Goal: Task Accomplishment & Management: Use online tool/utility

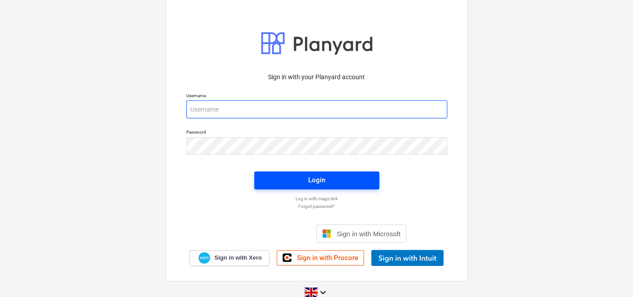
type input "rhys.williamson@tudormay.com"
click at [270, 175] on span "Login" at bounding box center [317, 180] width 104 height 12
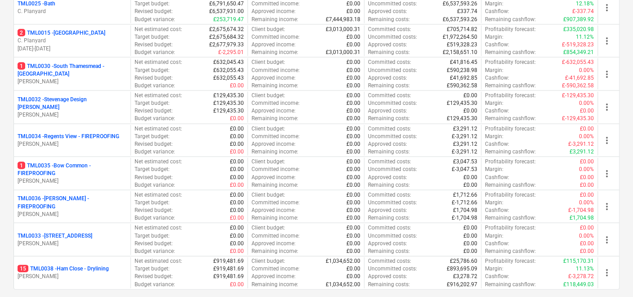
scroll to position [1010, 0]
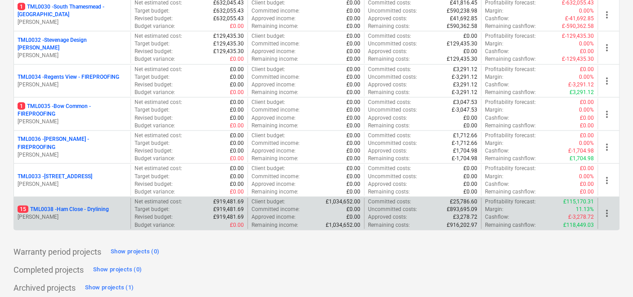
click at [109, 206] on p "15 TML0038 - Ham Close - Drylining" at bounding box center [63, 210] width 91 height 8
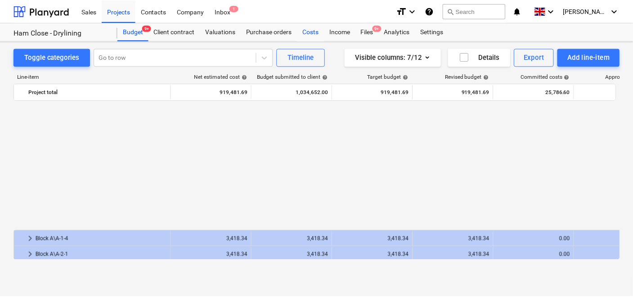
scroll to position [454, 0]
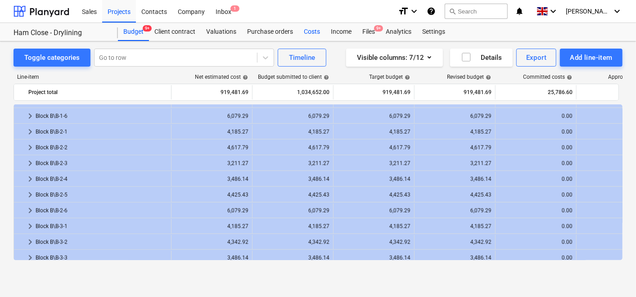
click at [313, 32] on div "Costs" at bounding box center [311, 32] width 27 height 18
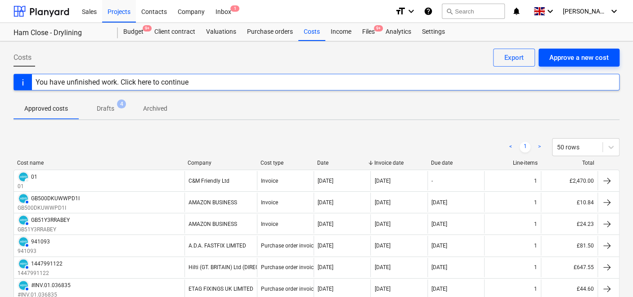
click at [606, 60] on div "Approve a new cost" at bounding box center [579, 58] width 59 height 12
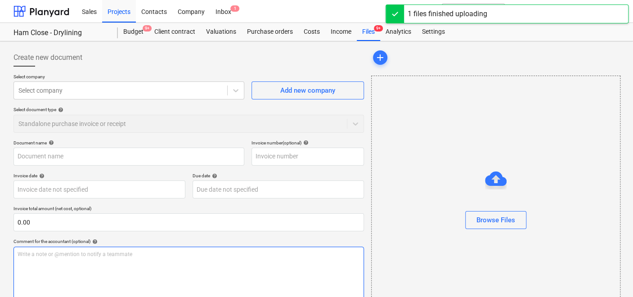
type input "Highams Park 100.pdf"
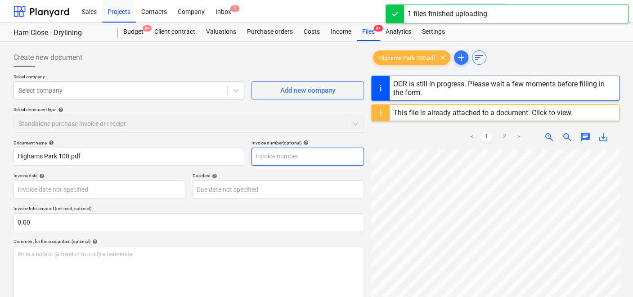
click at [265, 159] on input "text" at bounding box center [308, 157] width 113 height 18
type input "1"
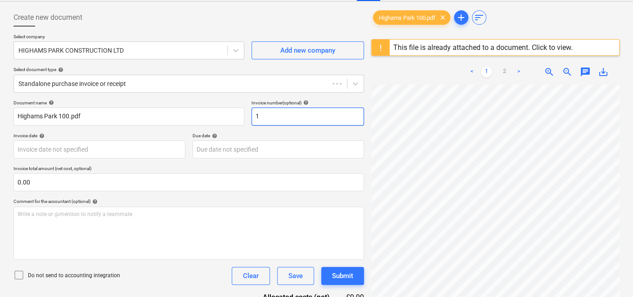
type input "70614912"
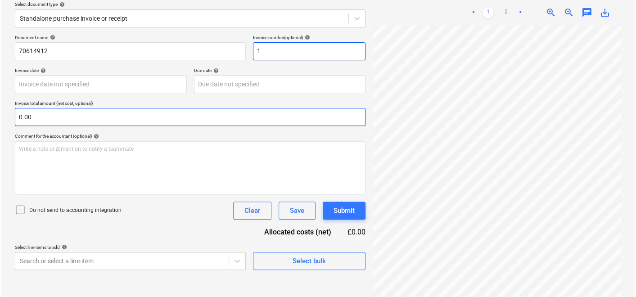
scroll to position [106, 0]
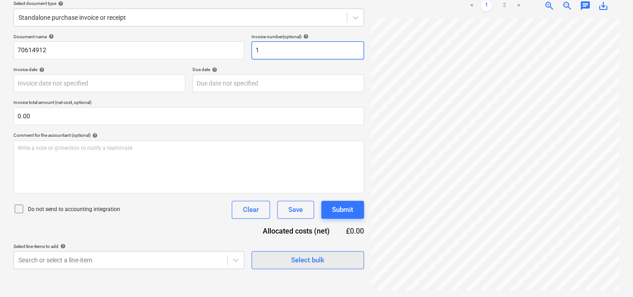
type input "1"
click at [320, 254] on div "Select bulk" at bounding box center [307, 260] width 33 height 12
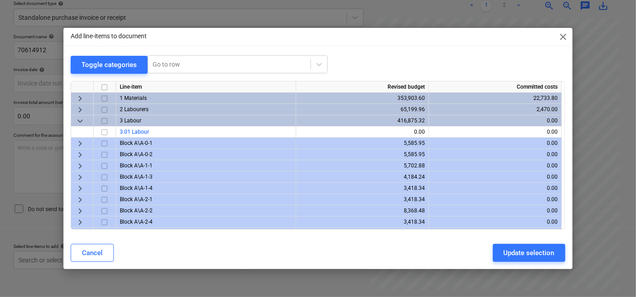
click at [79, 144] on span "keyboard_arrow_right" at bounding box center [80, 143] width 11 height 11
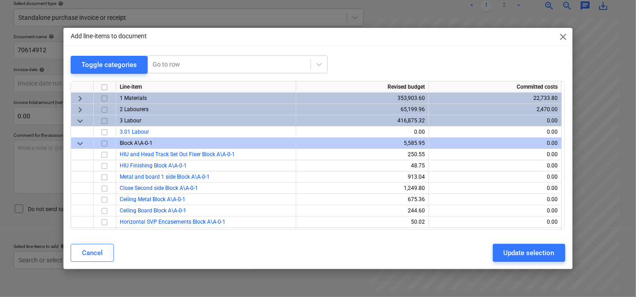
click at [72, 140] on div "keyboard_arrow_down" at bounding box center [82, 143] width 23 height 11
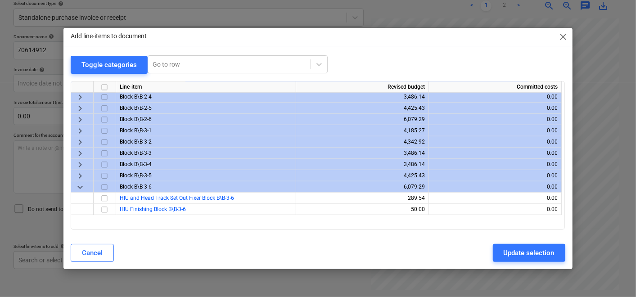
scroll to position [300, 0]
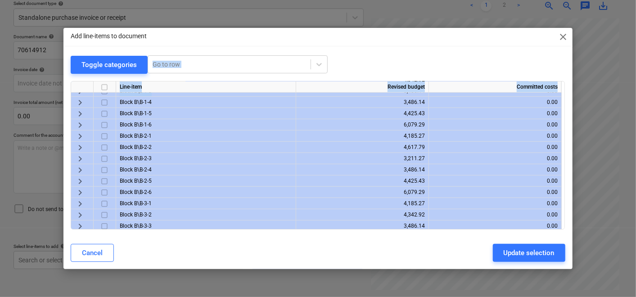
drag, startPoint x: 392, startPoint y: 36, endPoint x: 352, endPoint y: 94, distance: 70.2
click at [352, 94] on div "Add line-items to document close Toggle categories Go to row Line-item Revised …" at bounding box center [317, 148] width 509 height 241
click at [568, 32] on span "close" at bounding box center [563, 37] width 11 height 11
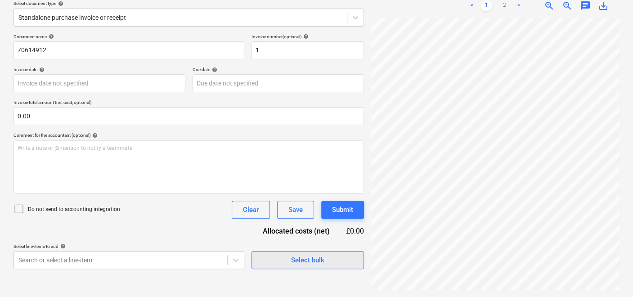
click at [288, 257] on span "Select bulk" at bounding box center [308, 260] width 90 height 12
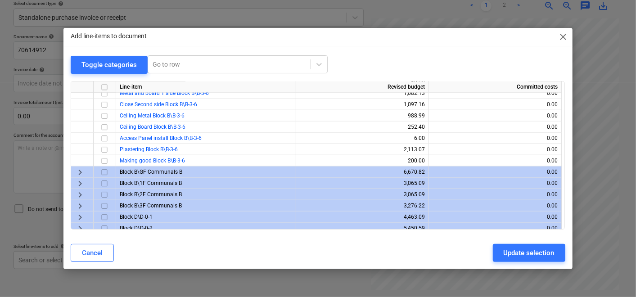
scroll to position [550, 0]
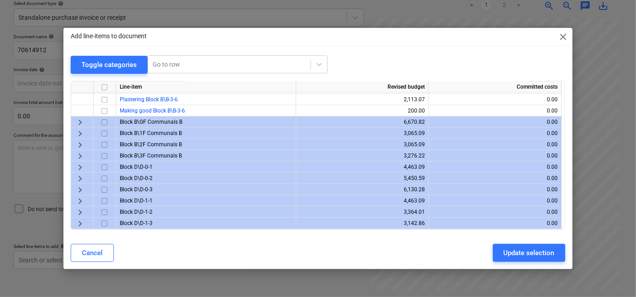
click at [80, 164] on span "keyboard_arrow_right" at bounding box center [80, 167] width 11 height 11
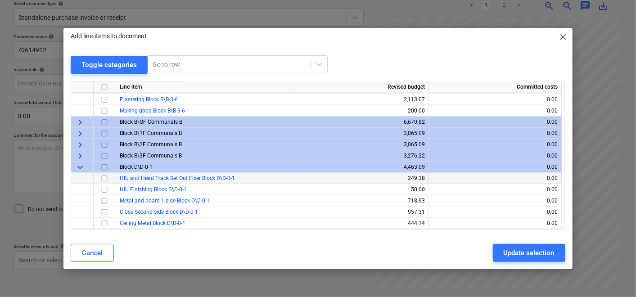
click at [105, 176] on input "checkbox" at bounding box center [104, 178] width 11 height 11
click at [80, 168] on span "keyboard_arrow_down" at bounding box center [80, 167] width 11 height 11
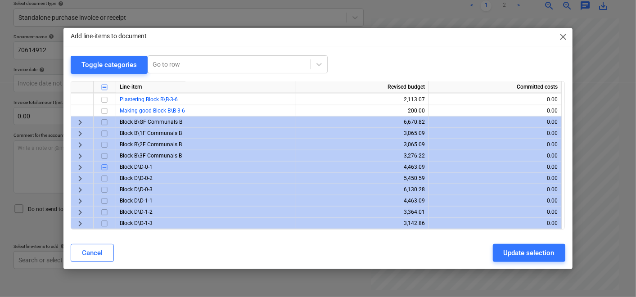
click at [81, 180] on span "keyboard_arrow_right" at bounding box center [80, 178] width 11 height 11
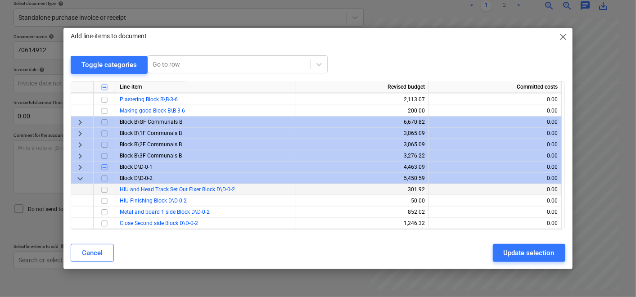
click at [107, 190] on input "checkbox" at bounding box center [104, 190] width 11 height 11
click at [79, 179] on span "keyboard_arrow_down" at bounding box center [80, 178] width 11 height 11
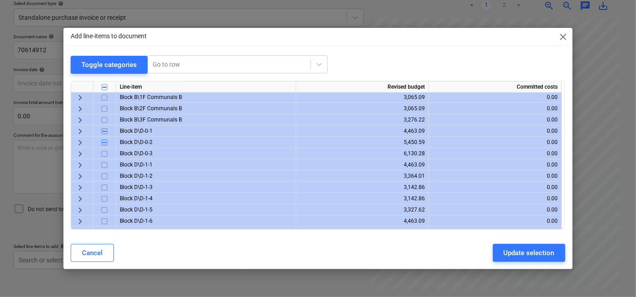
scroll to position [600, 0]
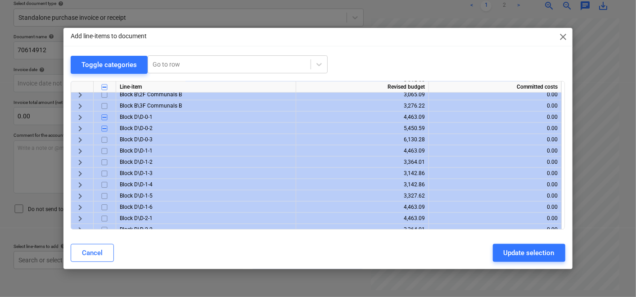
click at [81, 138] on span "keyboard_arrow_right" at bounding box center [80, 140] width 11 height 11
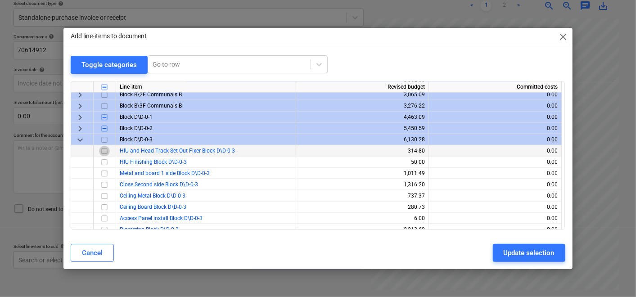
click at [105, 149] on input "checkbox" at bounding box center [104, 151] width 11 height 11
click at [80, 140] on span "keyboard_arrow_down" at bounding box center [80, 140] width 11 height 11
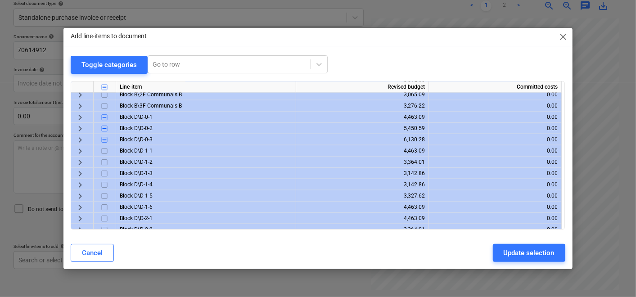
click at [77, 149] on span "keyboard_arrow_right" at bounding box center [80, 151] width 11 height 11
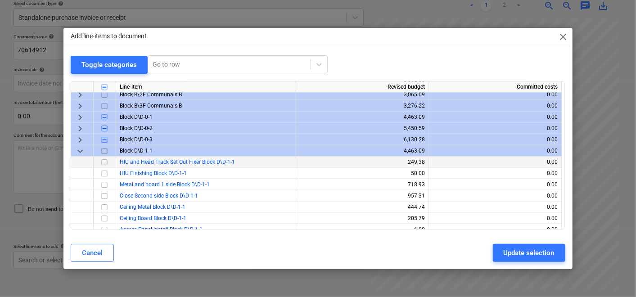
click at [103, 163] on input "checkbox" at bounding box center [104, 162] width 11 height 11
click at [77, 149] on span "keyboard_arrow_down" at bounding box center [80, 151] width 11 height 11
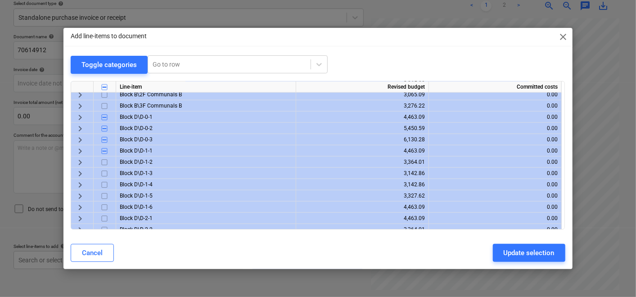
click at [79, 161] on span "keyboard_arrow_right" at bounding box center [80, 162] width 11 height 11
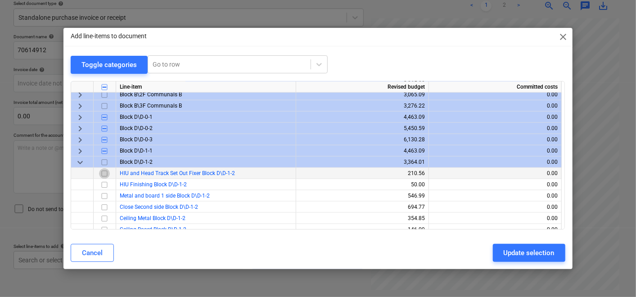
click at [100, 172] on input "checkbox" at bounding box center [104, 173] width 11 height 11
click at [81, 163] on span "keyboard_arrow_down" at bounding box center [80, 162] width 11 height 11
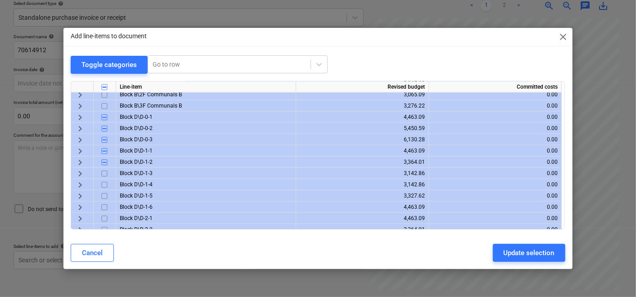
click at [81, 173] on span "keyboard_arrow_right" at bounding box center [80, 173] width 11 height 11
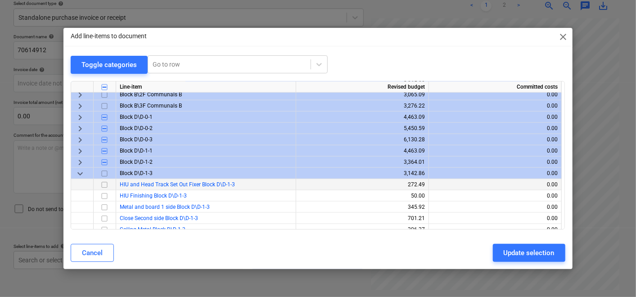
click at [104, 184] on input "checkbox" at bounding box center [104, 185] width 11 height 11
click at [85, 167] on div "keyboard_arrow_right" at bounding box center [82, 162] width 23 height 11
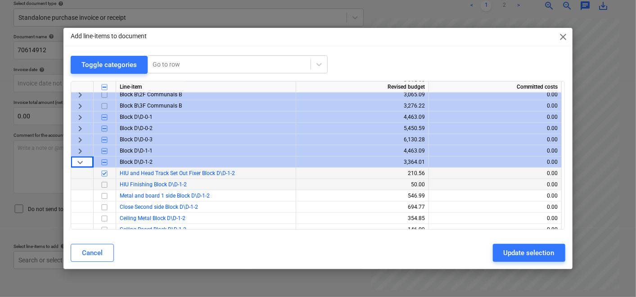
click at [81, 161] on span "keyboard_arrow_down" at bounding box center [80, 162] width 11 height 11
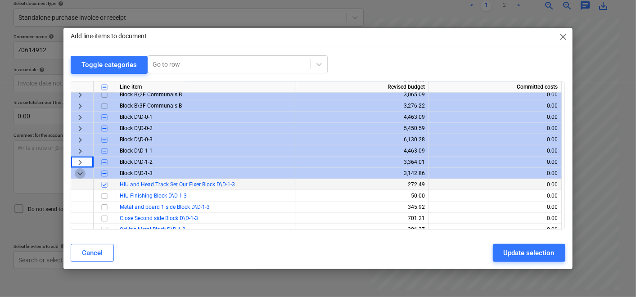
click at [81, 175] on span "keyboard_arrow_down" at bounding box center [80, 173] width 11 height 11
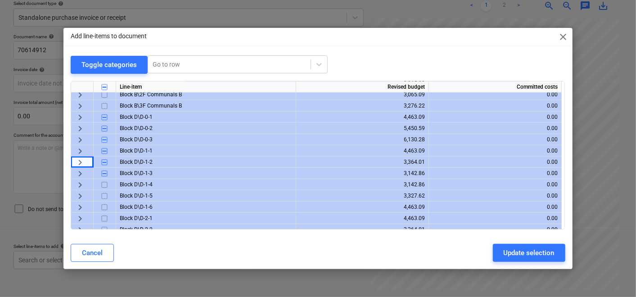
click at [80, 181] on span "keyboard_arrow_right" at bounding box center [80, 185] width 11 height 11
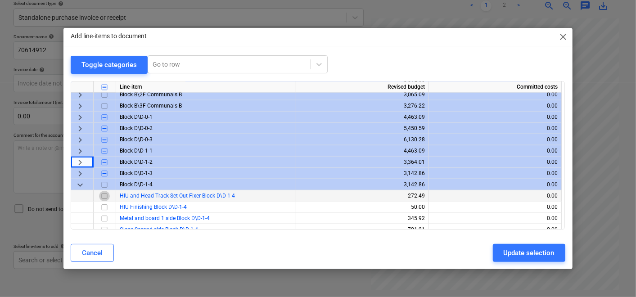
click at [103, 198] on input "checkbox" at bounding box center [104, 196] width 11 height 11
click at [80, 183] on span "keyboard_arrow_down" at bounding box center [80, 185] width 11 height 11
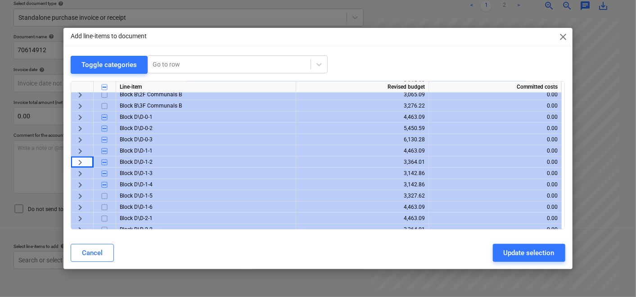
click at [83, 194] on span "keyboard_arrow_right" at bounding box center [80, 196] width 11 height 11
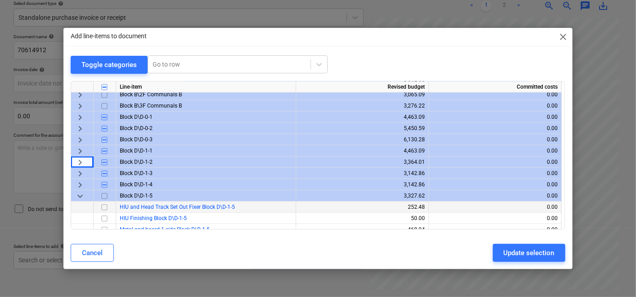
click at [103, 206] on input "checkbox" at bounding box center [104, 207] width 11 height 11
click at [77, 193] on span "keyboard_arrow_down" at bounding box center [80, 196] width 11 height 11
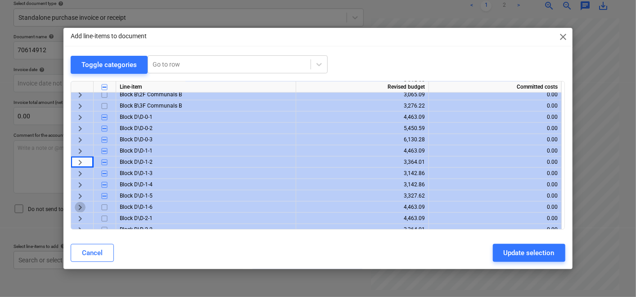
click at [77, 206] on span "keyboard_arrow_right" at bounding box center [80, 207] width 11 height 11
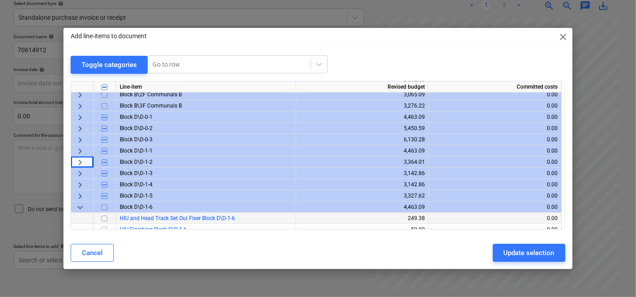
click at [101, 220] on input "checkbox" at bounding box center [104, 218] width 11 height 11
click at [79, 208] on span "keyboard_arrow_down" at bounding box center [80, 207] width 11 height 11
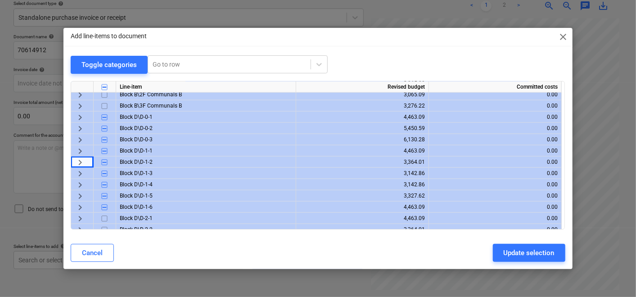
click at [81, 221] on span "keyboard_arrow_right" at bounding box center [80, 218] width 11 height 11
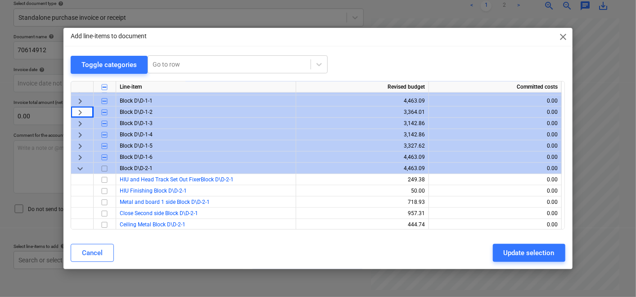
scroll to position [700, 0]
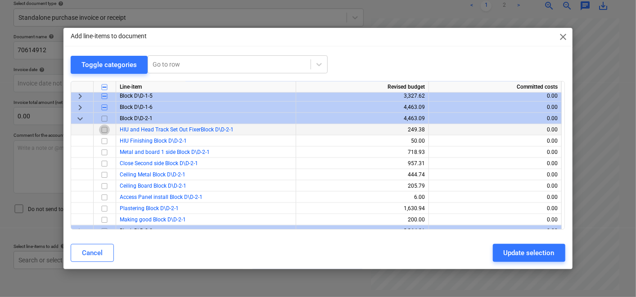
click at [106, 126] on input "checkbox" at bounding box center [104, 130] width 11 height 11
click at [80, 119] on span "keyboard_arrow_down" at bounding box center [80, 118] width 11 height 11
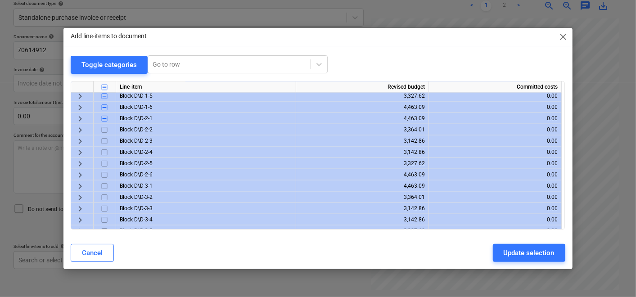
click at [81, 131] on span "keyboard_arrow_right" at bounding box center [80, 130] width 11 height 11
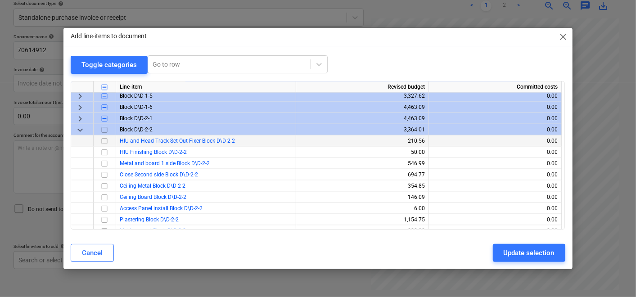
click at [108, 142] on input "checkbox" at bounding box center [104, 141] width 11 height 11
click at [81, 128] on span "keyboard_arrow_down" at bounding box center [80, 130] width 11 height 11
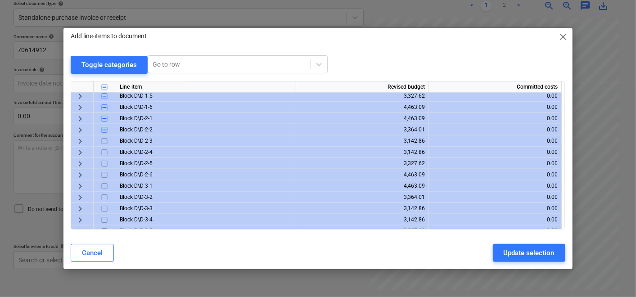
click at [81, 139] on span "keyboard_arrow_right" at bounding box center [80, 141] width 11 height 11
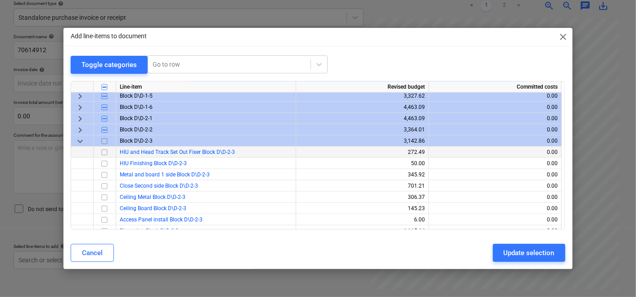
click at [102, 149] on input "checkbox" at bounding box center [104, 152] width 11 height 11
click at [82, 141] on span "keyboard_arrow_down" at bounding box center [80, 141] width 11 height 11
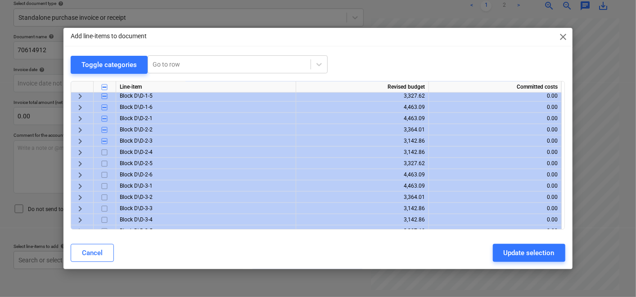
click at [82, 155] on span "keyboard_arrow_right" at bounding box center [80, 152] width 11 height 11
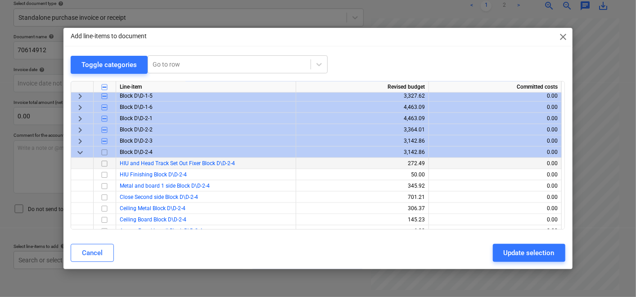
click at [103, 166] on input "checkbox" at bounding box center [104, 163] width 11 height 11
click at [78, 155] on span "keyboard_arrow_down" at bounding box center [80, 152] width 11 height 11
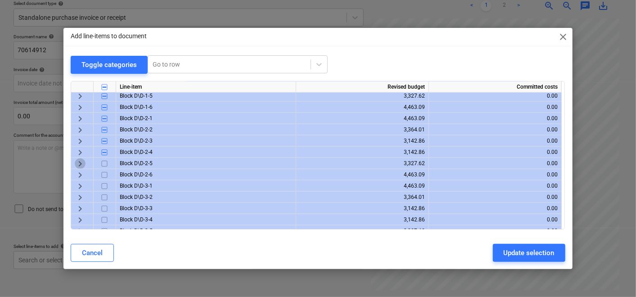
click at [78, 166] on span "keyboard_arrow_right" at bounding box center [80, 163] width 11 height 11
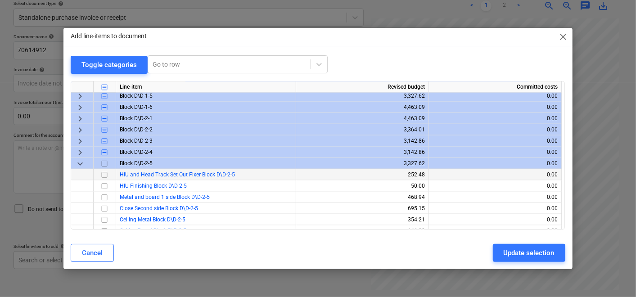
click at [105, 177] on input "checkbox" at bounding box center [104, 175] width 11 height 11
click at [82, 164] on span "keyboard_arrow_down" at bounding box center [80, 163] width 11 height 11
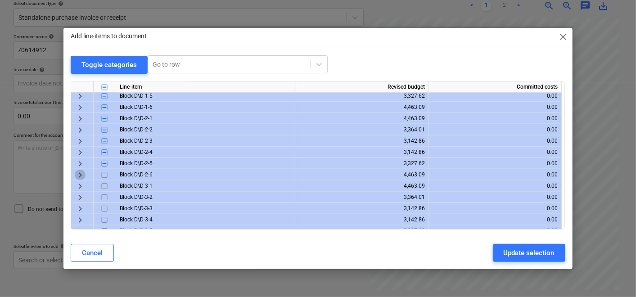
click at [79, 171] on span "keyboard_arrow_right" at bounding box center [80, 175] width 11 height 11
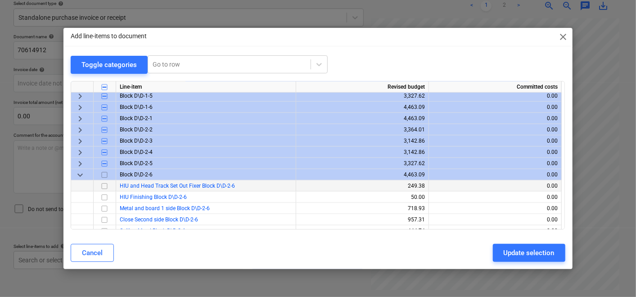
click at [105, 185] on input "checkbox" at bounding box center [104, 186] width 11 height 11
click at [84, 172] on span "keyboard_arrow_down" at bounding box center [80, 175] width 11 height 11
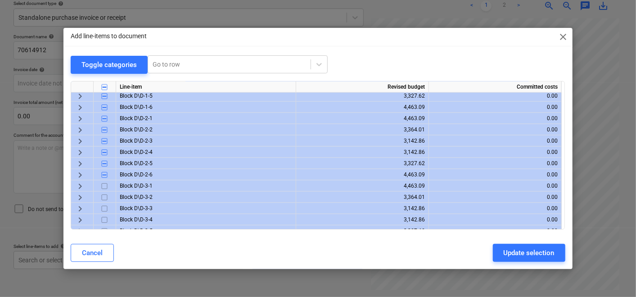
click at [79, 184] on span "keyboard_arrow_right" at bounding box center [80, 186] width 11 height 11
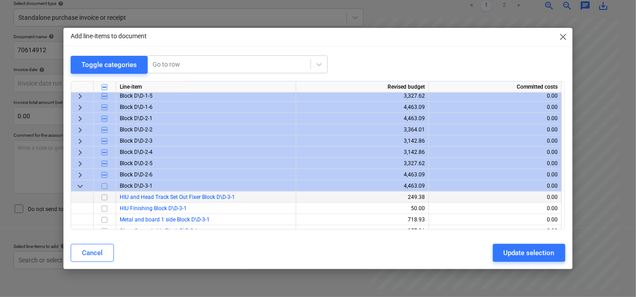
click at [110, 198] on div at bounding box center [105, 197] width 23 height 11
click at [104, 196] on input "checkbox" at bounding box center [104, 197] width 11 height 11
click at [79, 183] on span "keyboard_arrow_down" at bounding box center [80, 186] width 11 height 11
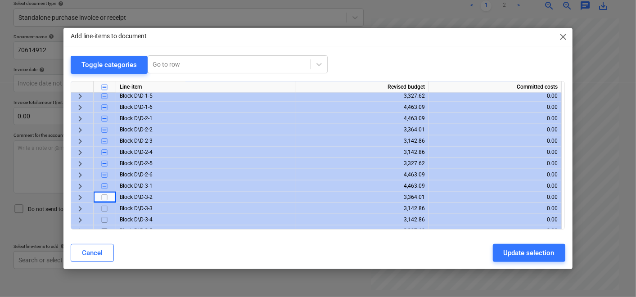
click at [79, 206] on span "keyboard_arrow_right" at bounding box center [80, 208] width 11 height 11
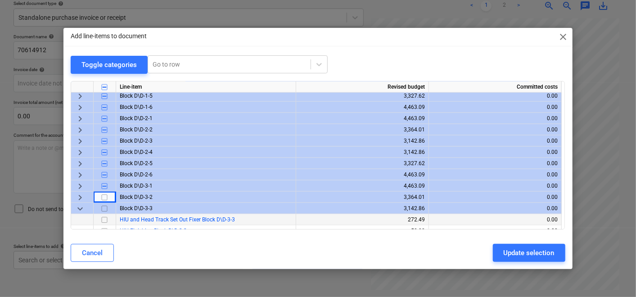
click at [105, 221] on input "checkbox" at bounding box center [104, 220] width 11 height 11
click at [81, 197] on span "keyboard_arrow_right" at bounding box center [80, 197] width 11 height 11
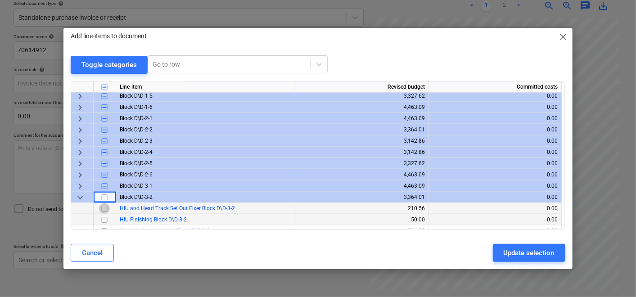
click at [105, 209] on input "checkbox" at bounding box center [104, 208] width 11 height 11
click at [75, 195] on span "keyboard_arrow_down" at bounding box center [80, 197] width 11 height 11
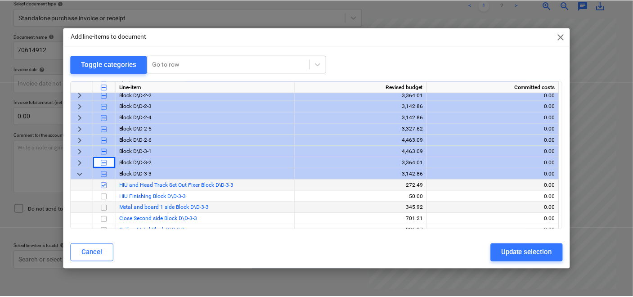
scroll to position [750, 0]
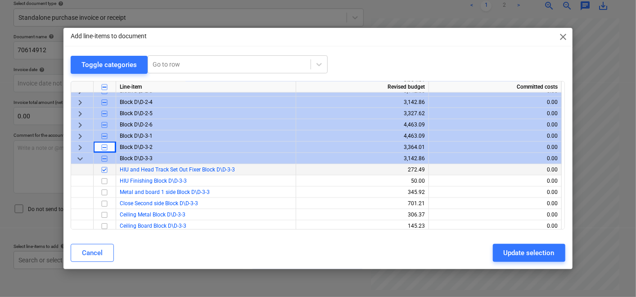
click at [81, 158] on span "keyboard_arrow_down" at bounding box center [80, 158] width 11 height 11
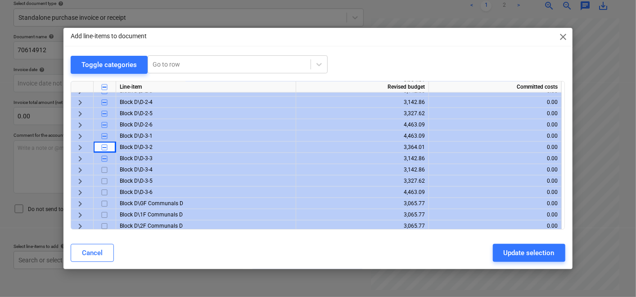
click at [77, 167] on span "keyboard_arrow_right" at bounding box center [80, 170] width 11 height 11
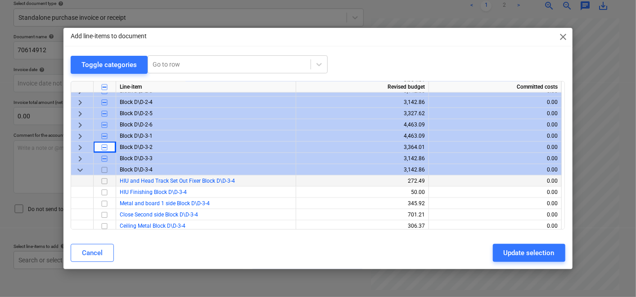
click at [103, 180] on input "checkbox" at bounding box center [104, 181] width 11 height 11
click at [77, 172] on span "keyboard_arrow_down" at bounding box center [80, 170] width 11 height 11
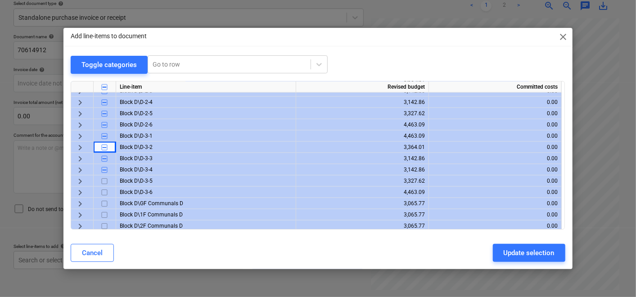
click at [80, 178] on span "keyboard_arrow_right" at bounding box center [80, 181] width 11 height 11
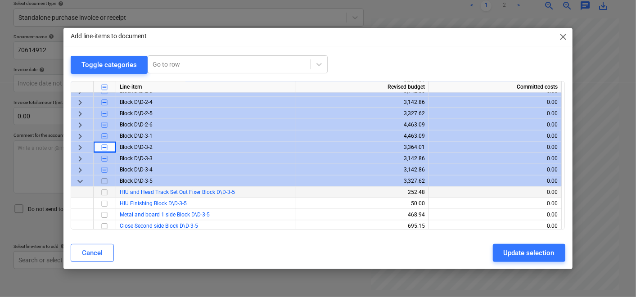
click at [102, 188] on input "checkbox" at bounding box center [104, 192] width 11 height 11
click at [79, 180] on span "keyboard_arrow_down" at bounding box center [80, 181] width 11 height 11
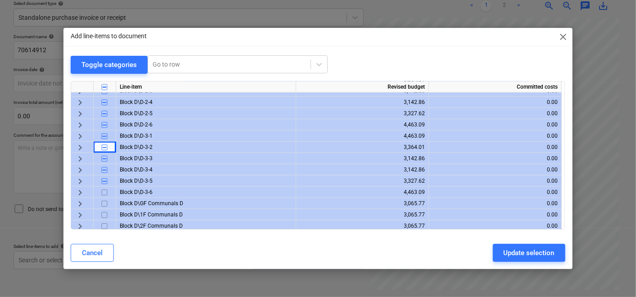
click at [83, 191] on span "keyboard_arrow_right" at bounding box center [80, 192] width 11 height 11
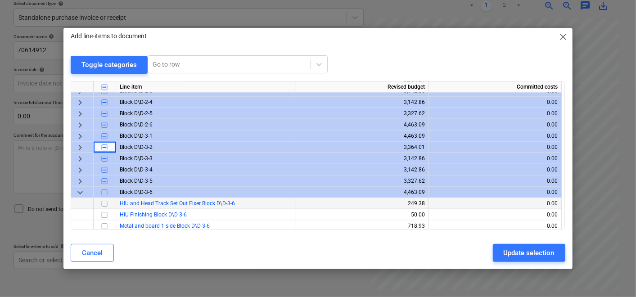
click at [103, 202] on input "checkbox" at bounding box center [104, 204] width 11 height 11
click at [79, 190] on span "keyboard_arrow_down" at bounding box center [80, 192] width 11 height 11
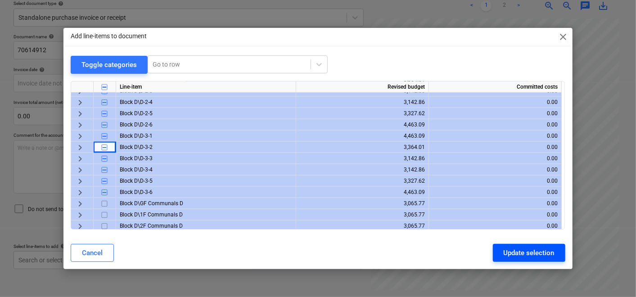
click at [514, 249] on div "Update selection" at bounding box center [529, 253] width 51 height 12
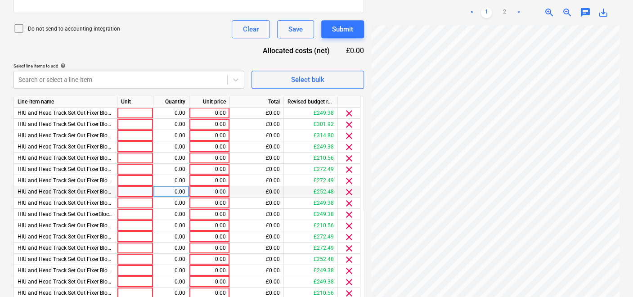
scroll to position [306, 0]
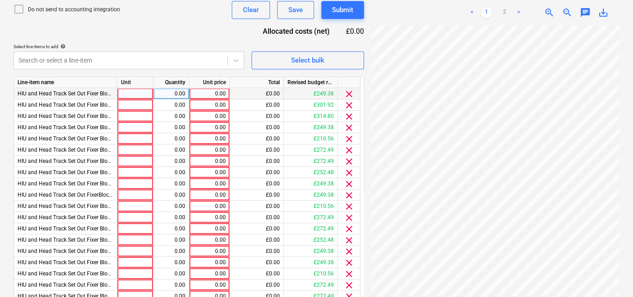
click at [161, 92] on div "0.00" at bounding box center [171, 93] width 28 height 11
type input "1"
click at [183, 105] on div "0.00" at bounding box center [171, 104] width 28 height 11
type input "1"
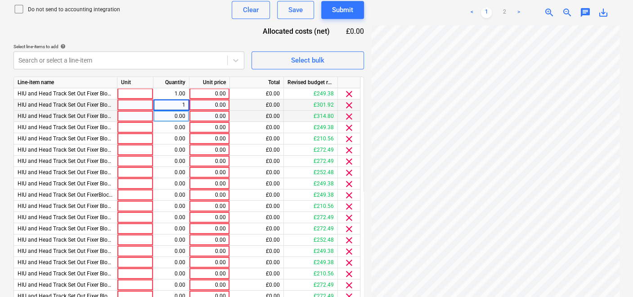
click at [181, 115] on div "0.00" at bounding box center [171, 116] width 28 height 11
type input "1"
click at [178, 126] on div "0.00" at bounding box center [171, 127] width 28 height 11
type input "1"
click at [177, 125] on input "1" at bounding box center [171, 127] width 36 height 11
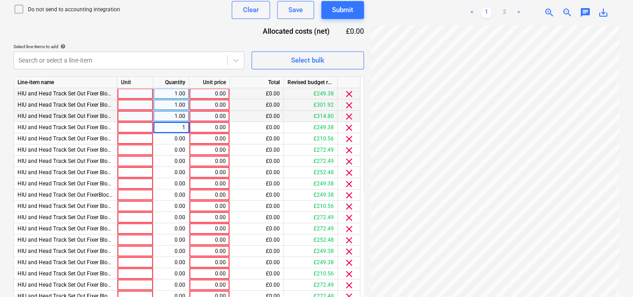
click at [138, 91] on div at bounding box center [135, 93] width 36 height 11
type input "item"
drag, startPoint x: 137, startPoint y: 95, endPoint x: 110, endPoint y: 92, distance: 27.1
click at [0, 0] on div "HIU and Head Track Set Out Fixer Block D\D-0-1 item 1.00 0.00 £0.00 £249.38 cle…" at bounding box center [0, 0] width 0 height 0
copy div "D\D-0-1 item"
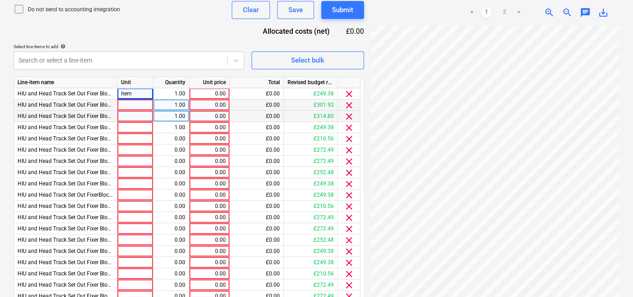
click at [126, 103] on div at bounding box center [135, 104] width 36 height 11
type input "item"
click at [128, 115] on div at bounding box center [135, 116] width 36 height 11
type input "item"
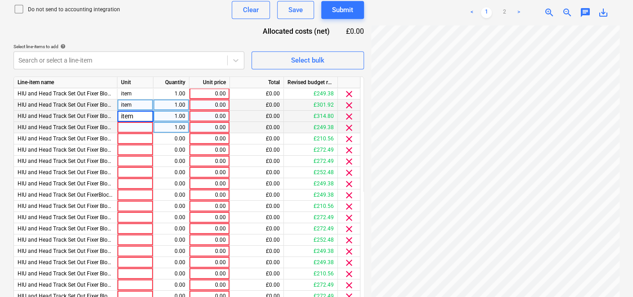
click at [130, 125] on div at bounding box center [135, 127] width 36 height 11
type input "item"
click at [131, 139] on div at bounding box center [135, 138] width 36 height 11
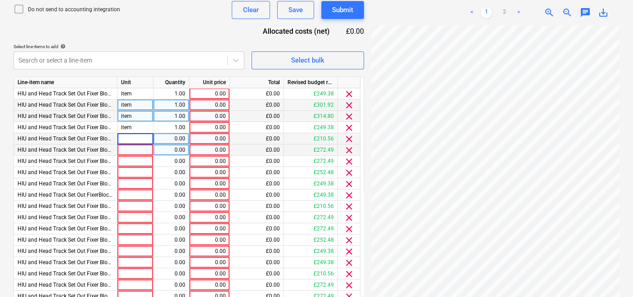
type input "item"
click at [128, 151] on div at bounding box center [135, 149] width 36 height 11
click at [126, 163] on div at bounding box center [135, 161] width 36 height 11
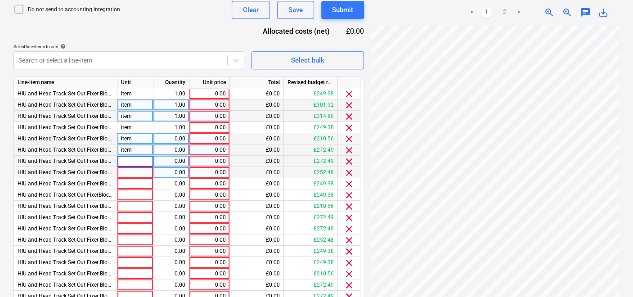
type input "item"
click at [125, 173] on div at bounding box center [135, 172] width 36 height 11
click at [122, 182] on div at bounding box center [135, 183] width 36 height 11
type input "item"
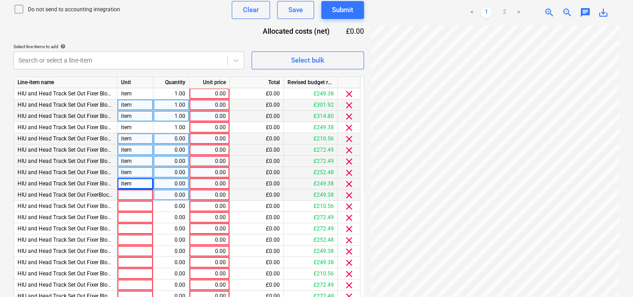
click at [123, 191] on div at bounding box center [135, 195] width 36 height 11
type input "item"
click at [127, 205] on div at bounding box center [135, 206] width 36 height 11
type input "item"
click at [128, 212] on div at bounding box center [135, 217] width 36 height 11
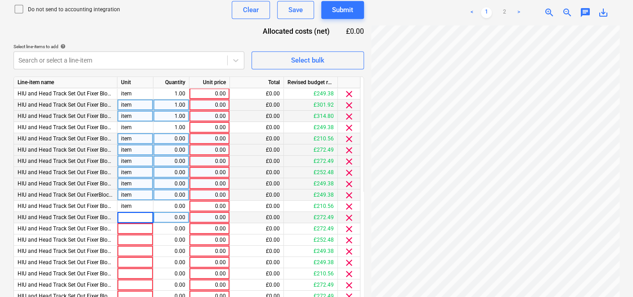
type input "item"
click at [139, 224] on div at bounding box center [135, 228] width 36 height 11
type input "item"
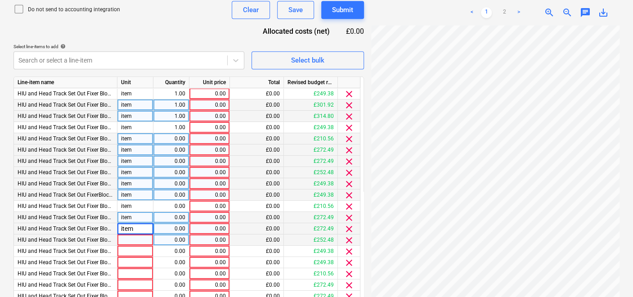
click at [135, 240] on div at bounding box center [135, 240] width 36 height 11
type input "item"
click at [131, 251] on div at bounding box center [135, 251] width 36 height 11
type input "item"
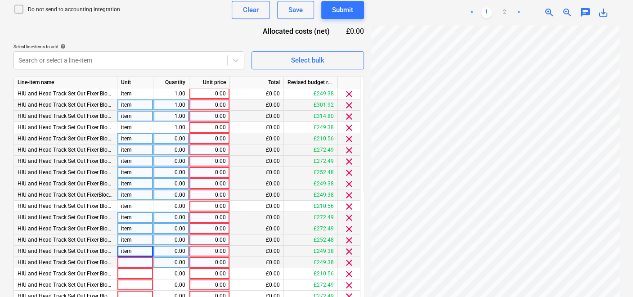
click at [130, 260] on div at bounding box center [135, 262] width 36 height 11
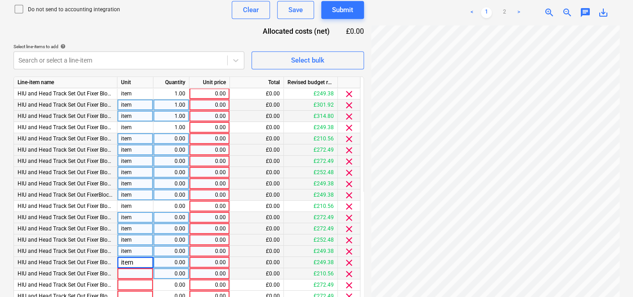
click at [126, 274] on div at bounding box center [135, 273] width 36 height 11
type input "item"
click at [126, 281] on div at bounding box center [135, 285] width 36 height 11
type input "item"
click at [126, 281] on input "item" at bounding box center [135, 285] width 36 height 11
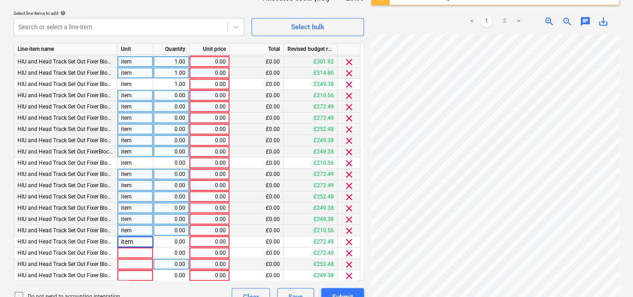
scroll to position [355, 0]
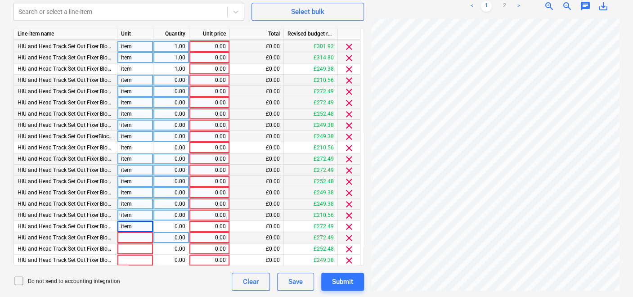
click at [139, 233] on div at bounding box center [135, 237] width 36 height 11
type input "item"
click at [137, 245] on div at bounding box center [135, 249] width 36 height 11
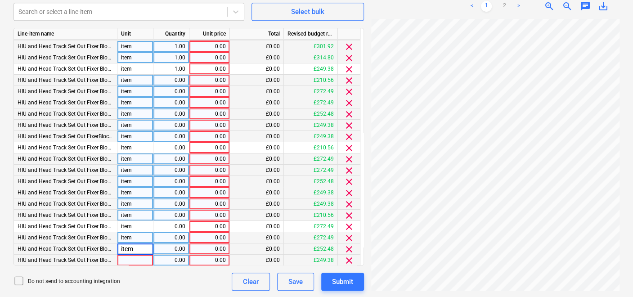
click at [134, 256] on div at bounding box center [135, 260] width 36 height 11
type input "item"
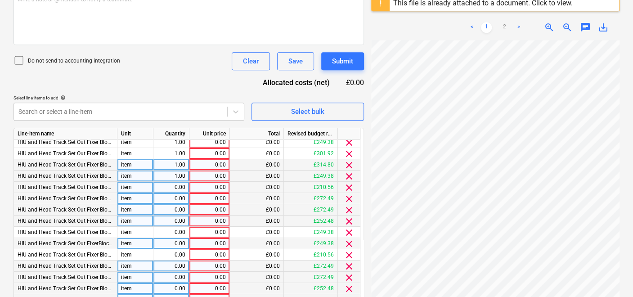
scroll to position [0, 0]
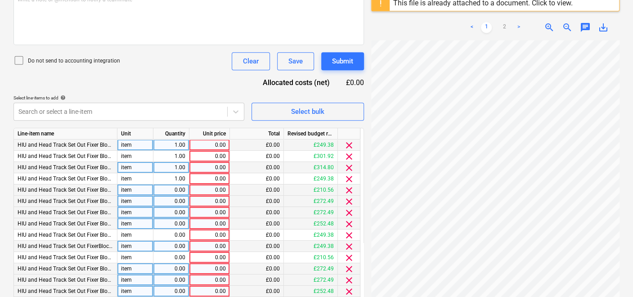
click at [211, 148] on div "0.00" at bounding box center [209, 145] width 33 height 11
type input "249.38"
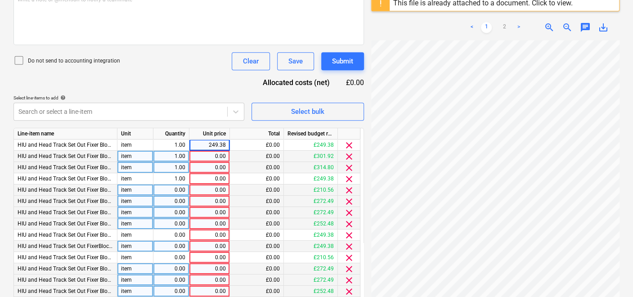
click at [224, 156] on div "0.00" at bounding box center [209, 156] width 33 height 11
type input "301.92"
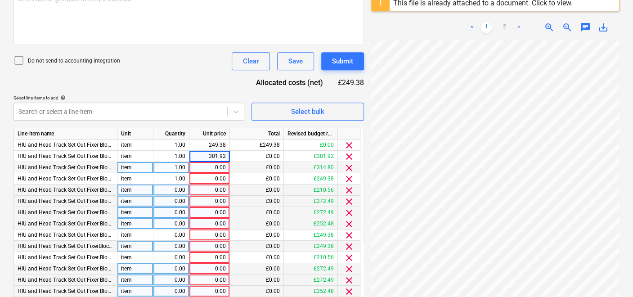
click at [222, 165] on div "0.00" at bounding box center [209, 167] width 33 height 11
type input "314.80"
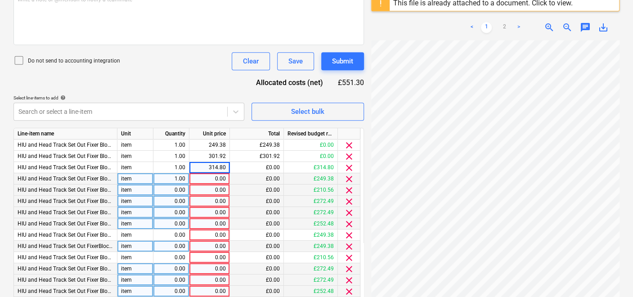
click at [224, 177] on div "0.00" at bounding box center [209, 178] width 33 height 11
type input "249.38"
click at [225, 187] on div "0.00" at bounding box center [209, 190] width 33 height 11
type input "210.56"
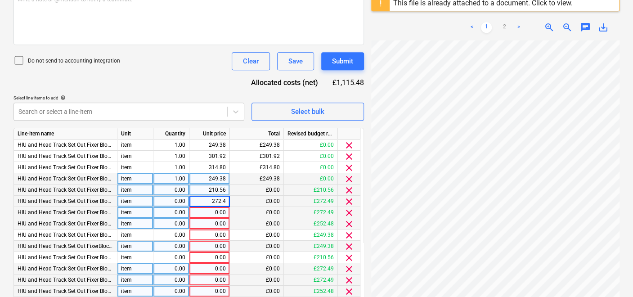
type input "272.49"
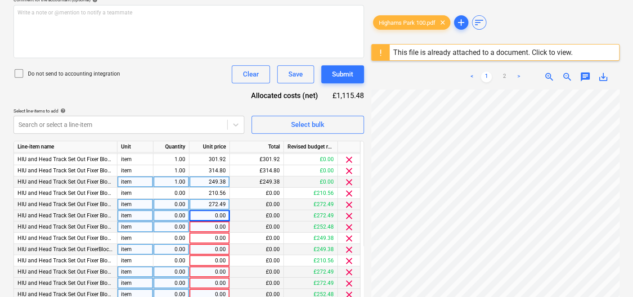
scroll to position [255, 0]
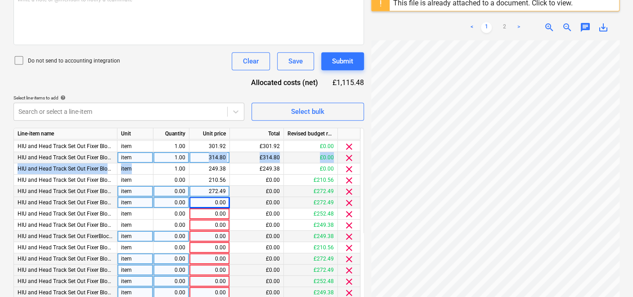
drag, startPoint x: 167, startPoint y: 166, endPoint x: 203, endPoint y: 159, distance: 36.7
click at [203, 159] on div "Line-item name Unit Quantity Unit price Total Revised budget remaining HIU and …" at bounding box center [189, 247] width 351 height 238
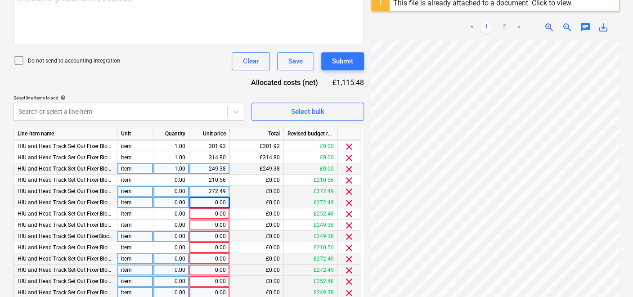
drag, startPoint x: 203, startPoint y: 159, endPoint x: 190, endPoint y: 166, distance: 14.7
click at [190, 166] on div "249.38" at bounding box center [210, 168] width 41 height 11
drag, startPoint x: 186, startPoint y: 167, endPoint x: 158, endPoint y: 171, distance: 28.6
click at [158, 171] on div "1.00" at bounding box center [171, 168] width 36 height 11
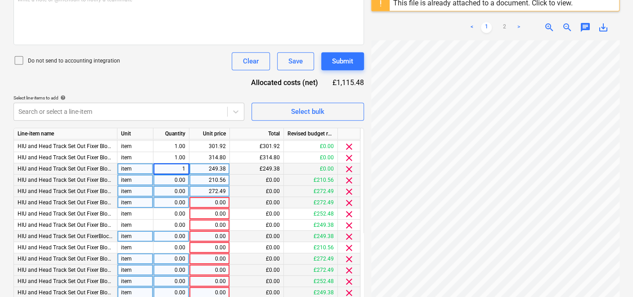
click at [182, 181] on div "0.00" at bounding box center [171, 180] width 28 height 11
type input "1"
click at [178, 190] on div "0.00" at bounding box center [171, 191] width 28 height 11
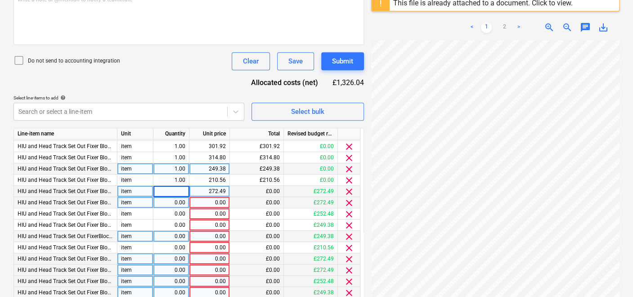
type input "1"
click at [181, 197] on div "0.00" at bounding box center [171, 202] width 28 height 11
type input "1"
click at [180, 208] on div "0.00" at bounding box center [171, 213] width 28 height 11
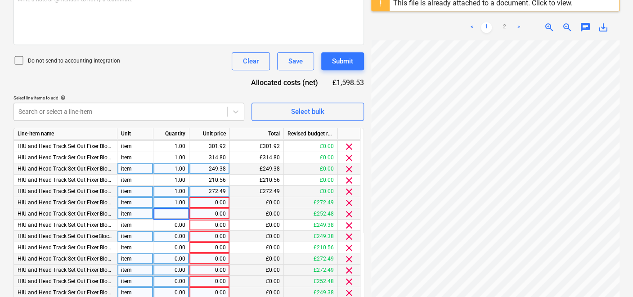
type input "1"
click at [171, 231] on div "0.00" at bounding box center [171, 236] width 28 height 11
type input "1"
click at [175, 224] on div "0.00" at bounding box center [171, 225] width 28 height 11
type input "1"
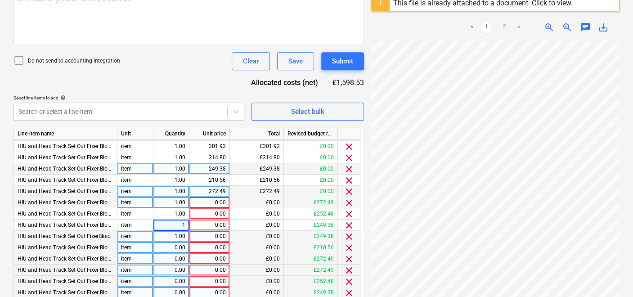
click at [177, 244] on div "0.00" at bounding box center [171, 247] width 28 height 11
type input "1"
click at [174, 257] on div "0.00" at bounding box center [171, 258] width 28 height 11
click at [176, 269] on div "0.00" at bounding box center [171, 270] width 28 height 11
click at [176, 278] on div "0.00" at bounding box center [171, 281] width 28 height 11
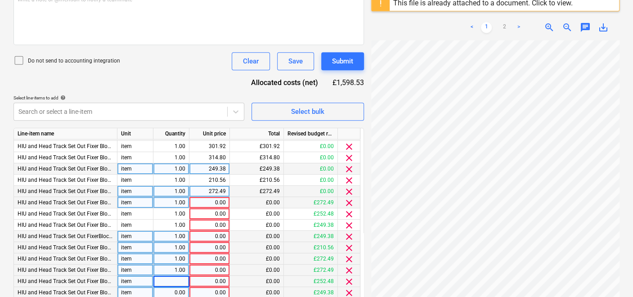
type input "1"
click at [176, 287] on div "0.00" at bounding box center [171, 292] width 28 height 11
type input "1"
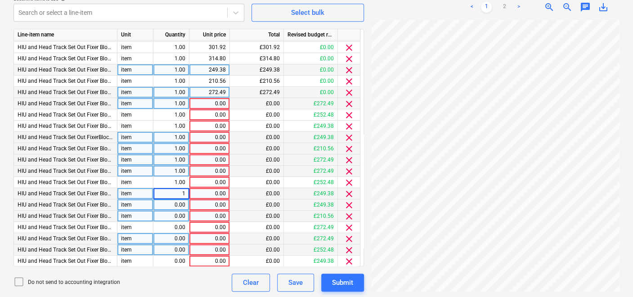
scroll to position [355, 0]
click at [182, 200] on div "0.00" at bounding box center [171, 204] width 28 height 11
click at [182, 212] on div "0.00" at bounding box center [171, 215] width 28 height 11
type input "1"
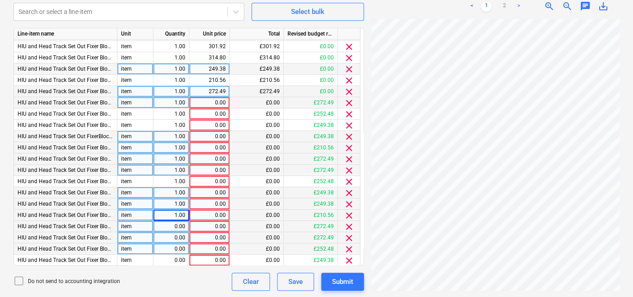
click at [179, 224] on div "0.00" at bounding box center [171, 226] width 28 height 11
click at [177, 234] on div "0.00" at bounding box center [171, 237] width 28 height 11
click at [176, 246] on div "0.00" at bounding box center [171, 249] width 28 height 11
type input "1"
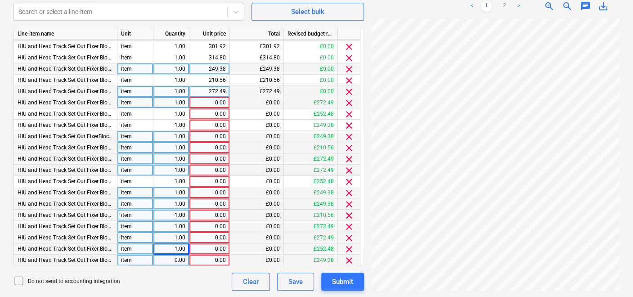
click at [175, 255] on div "0.00" at bounding box center [171, 260] width 28 height 11
click at [221, 101] on div "0.00" at bounding box center [209, 102] width 33 height 11
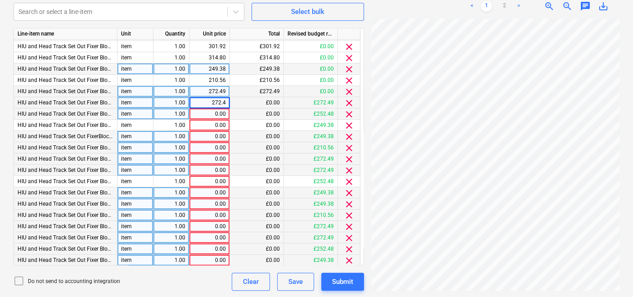
type input "272.49"
click at [223, 110] on div "0.00" at bounding box center [209, 113] width 33 height 11
type input "252.48"
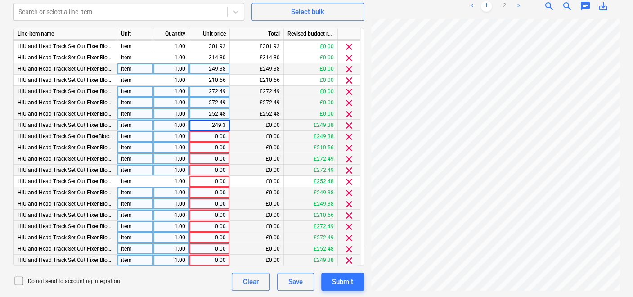
type input "249.38"
type input "210.56"
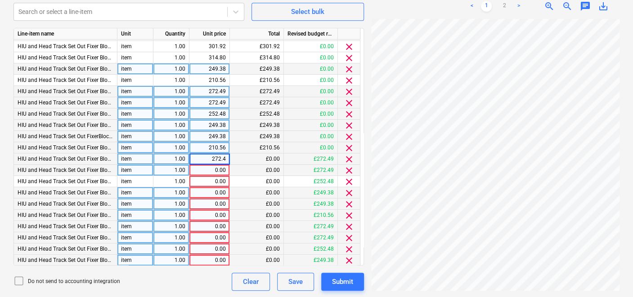
type input "272.49"
type input "252.48"
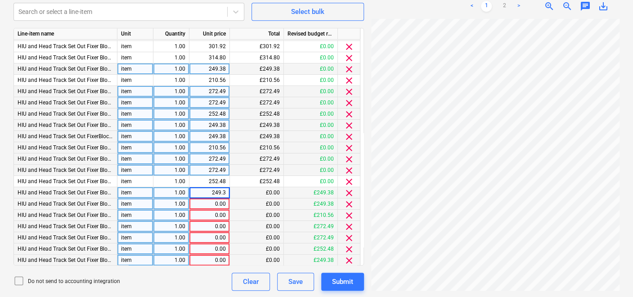
type input "249.38"
type input "210.56"
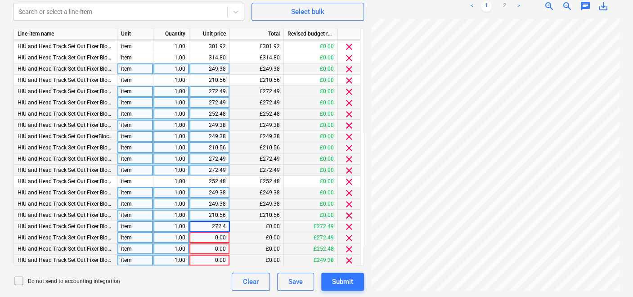
type input "272.49"
type input "252.48"
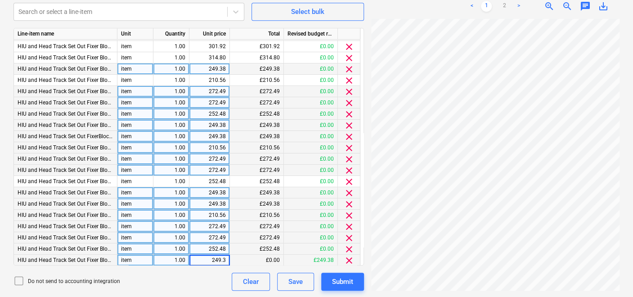
type input "249.38"
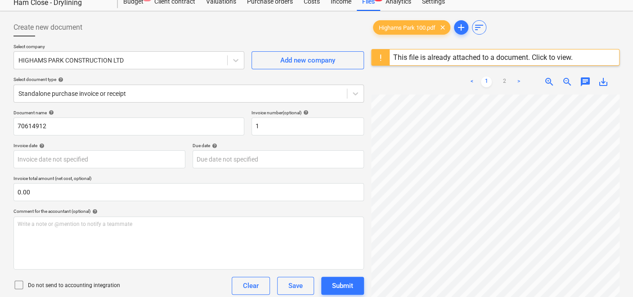
scroll to position [150, 0]
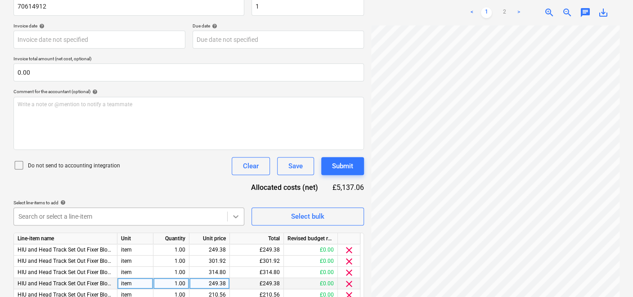
click at [235, 213] on icon at bounding box center [235, 216] width 9 height 9
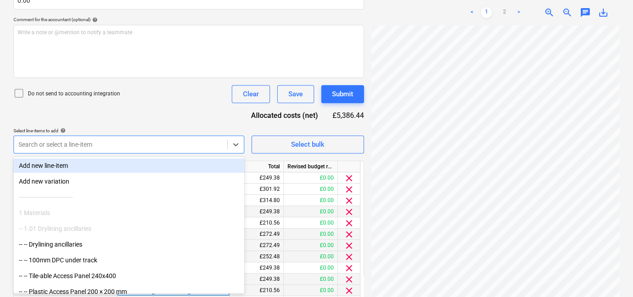
click at [58, 147] on div at bounding box center [120, 144] width 204 height 9
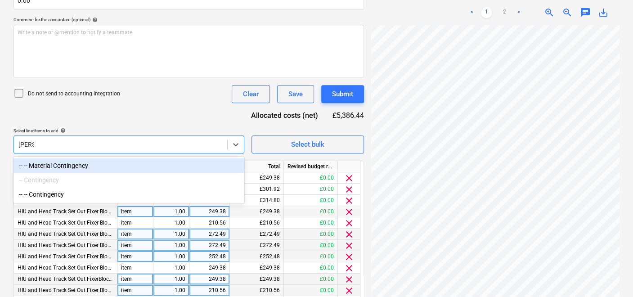
type input "contin"
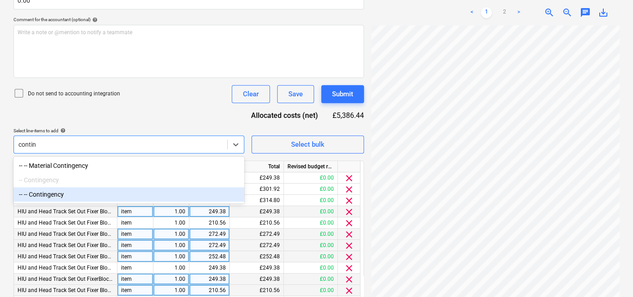
click at [72, 196] on div "-- -- Contingency" at bounding box center [129, 194] width 231 height 14
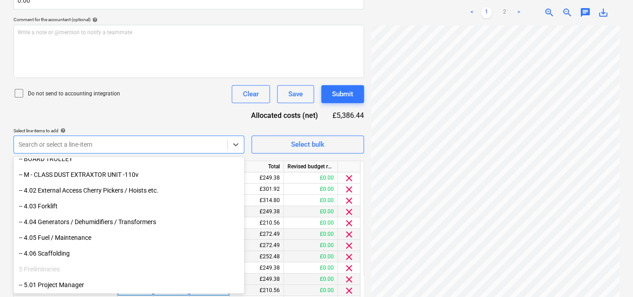
scroll to position [18505, 0]
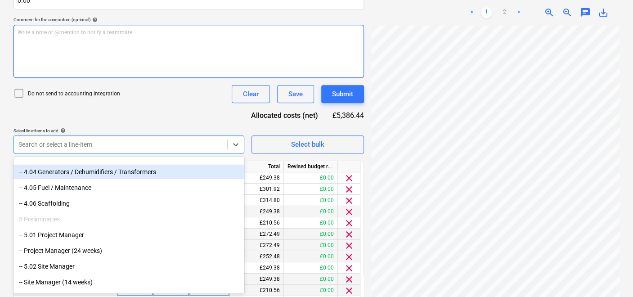
click at [178, 58] on div "Write a note or @mention to notify a teammate ﻿" at bounding box center [189, 51] width 351 height 53
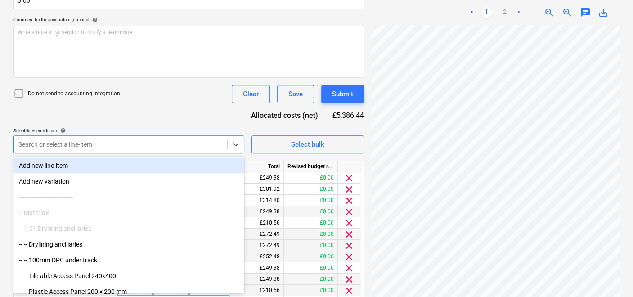
click at [144, 144] on div at bounding box center [120, 144] width 204 height 9
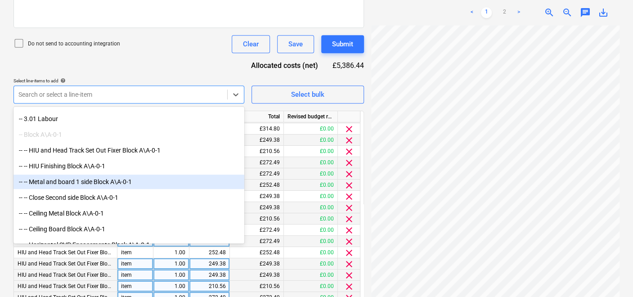
scroll to position [2200, 0]
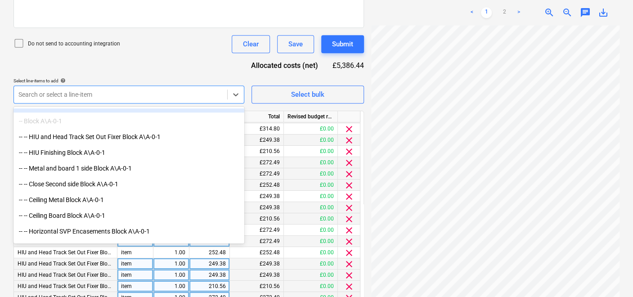
click at [158, 92] on div at bounding box center [120, 94] width 204 height 9
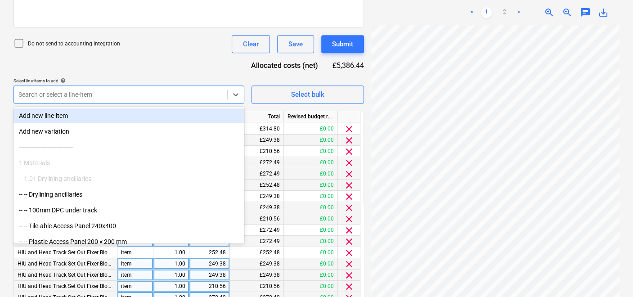
click at [158, 93] on div at bounding box center [120, 94] width 204 height 9
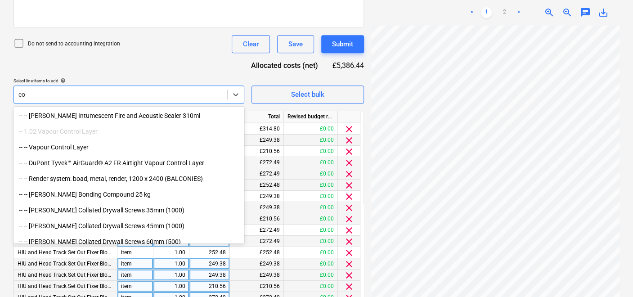
type input "c"
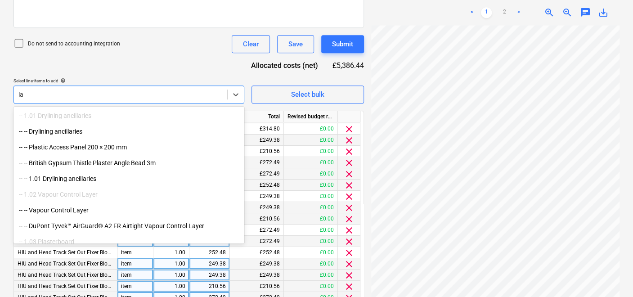
type input "l"
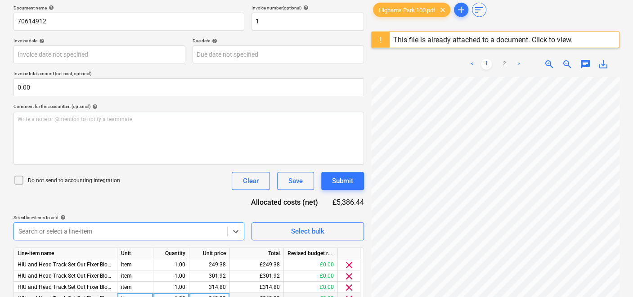
scroll to position [172, 0]
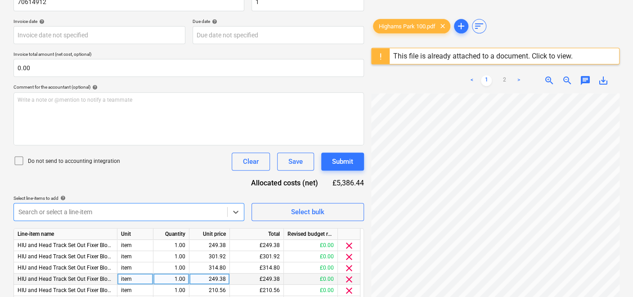
scroll to position [122, 0]
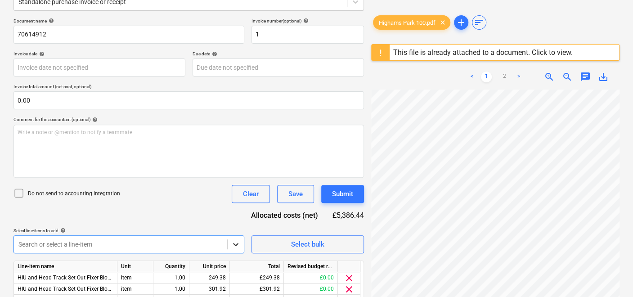
click at [240, 175] on body "Sales Projects Contacts Company Inbox 1 format_size keyboard_arrow_down help se…" at bounding box center [316, 26] width 633 height 297
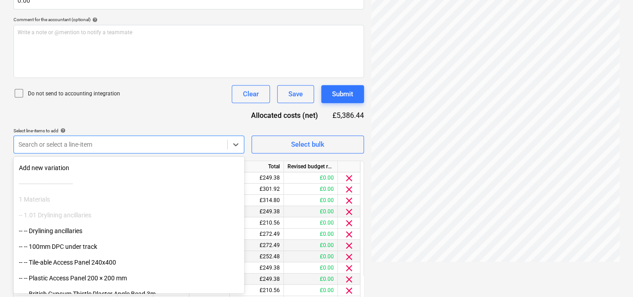
scroll to position [0, 0]
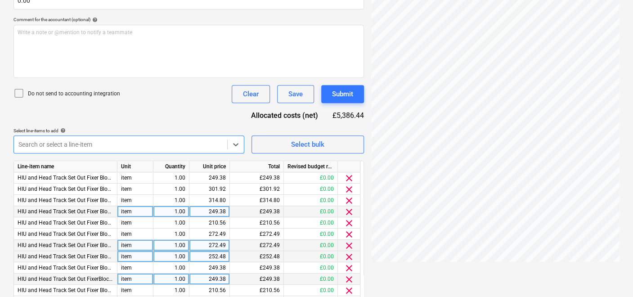
click at [81, 146] on div at bounding box center [120, 144] width 204 height 9
click at [65, 142] on div at bounding box center [120, 144] width 204 height 9
type input "3"
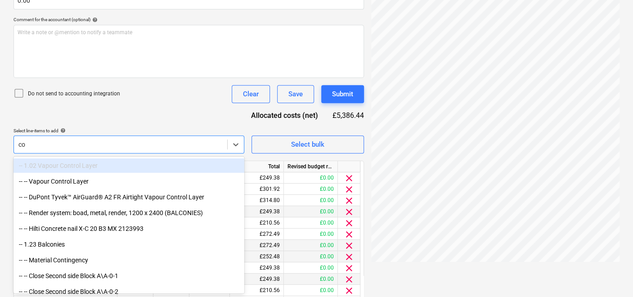
type input "c"
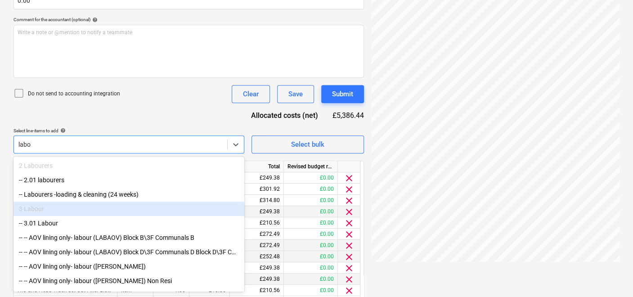
type input "labo"
click at [144, 108] on div "Document name help 70614912 Invoice number (optional) help 1 Invoice date help …" at bounding box center [189, 170] width 351 height 505
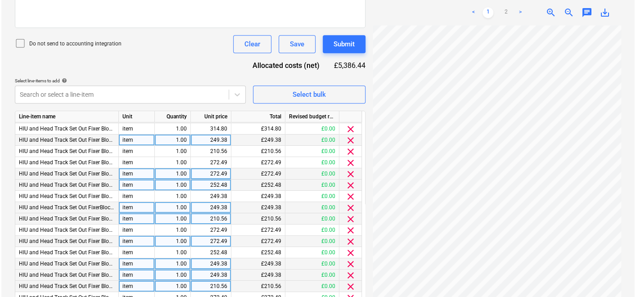
scroll to position [355, 0]
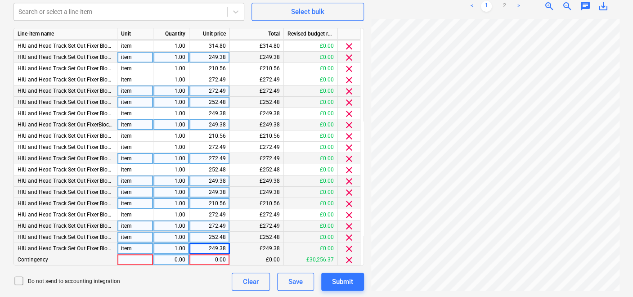
click at [144, 258] on div at bounding box center [135, 259] width 36 height 11
type input "item"
click at [162, 258] on div "0.00" at bounding box center [171, 259] width 28 height 11
type input "1"
click at [209, 257] on div "0.00" at bounding box center [209, 259] width 33 height 11
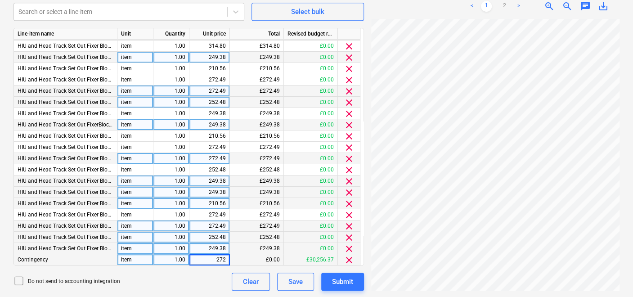
type input "2725"
click at [348, 281] on div "Submit" at bounding box center [342, 282] width 21 height 12
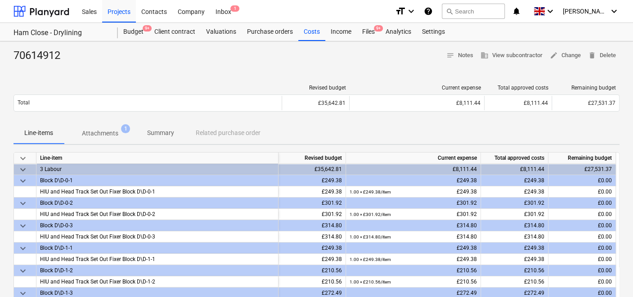
click at [22, 177] on span "keyboard_arrow_down" at bounding box center [23, 181] width 11 height 11
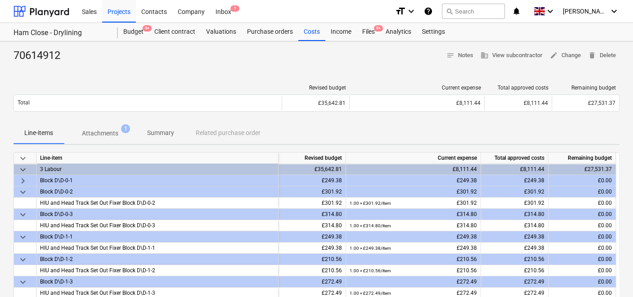
click at [25, 180] on span "keyboard_arrow_right" at bounding box center [23, 181] width 11 height 11
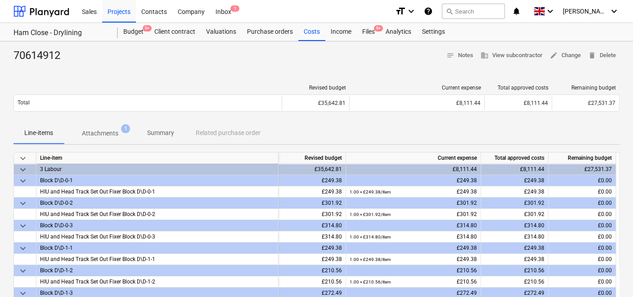
drag, startPoint x: 23, startPoint y: 181, endPoint x: 26, endPoint y: 185, distance: 4.6
click at [24, 180] on span "keyboard_arrow_down" at bounding box center [23, 181] width 11 height 11
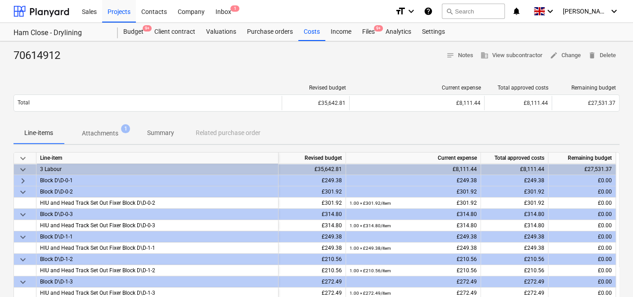
click at [25, 190] on span "keyboard_arrow_down" at bounding box center [23, 192] width 11 height 11
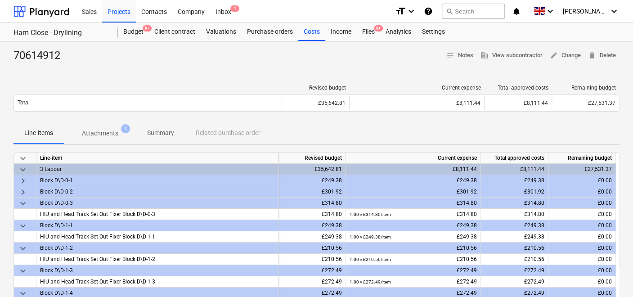
click at [25, 204] on span "keyboard_arrow_down" at bounding box center [23, 203] width 11 height 11
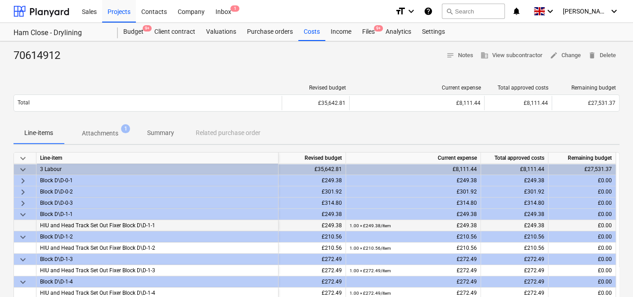
click at [23, 221] on div at bounding box center [25, 225] width 23 height 11
click at [22, 212] on span "keyboard_arrow_down" at bounding box center [23, 214] width 11 height 11
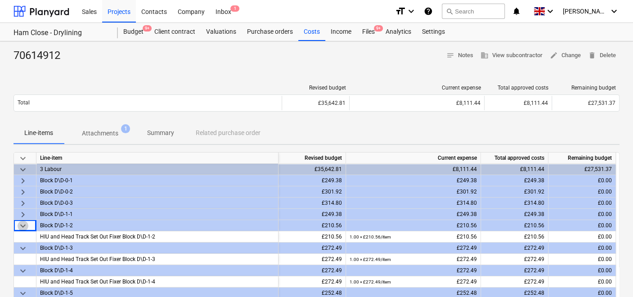
click at [23, 227] on span "keyboard_arrow_down" at bounding box center [23, 226] width 11 height 11
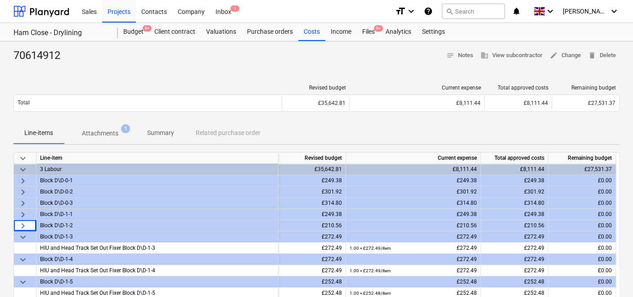
click at [23, 235] on span "keyboard_arrow_down" at bounding box center [23, 237] width 11 height 11
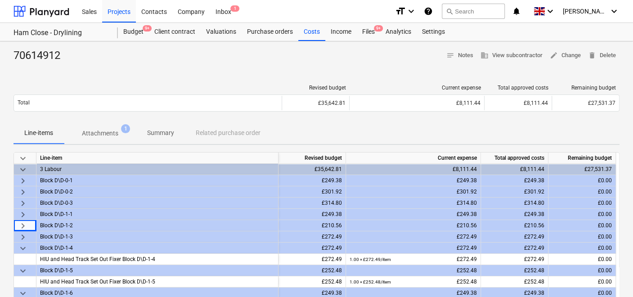
click at [23, 249] on span "keyboard_arrow_down" at bounding box center [23, 248] width 11 height 11
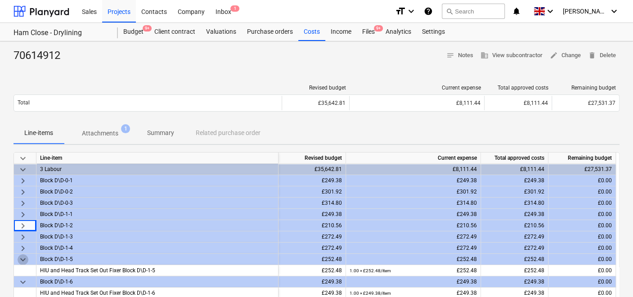
click at [24, 262] on span "keyboard_arrow_down" at bounding box center [23, 259] width 11 height 11
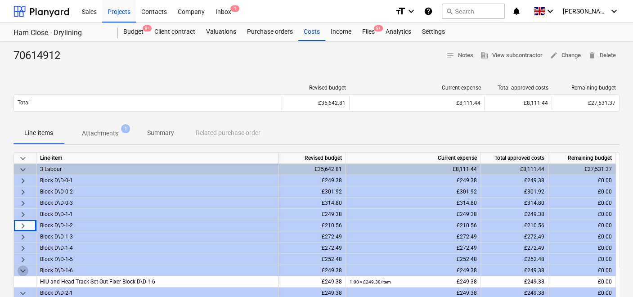
click at [24, 272] on span "keyboard_arrow_down" at bounding box center [23, 271] width 11 height 11
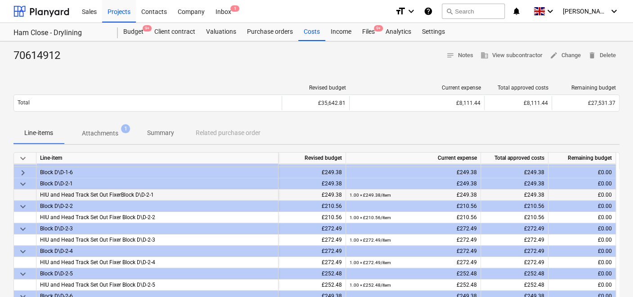
scroll to position [100, 0]
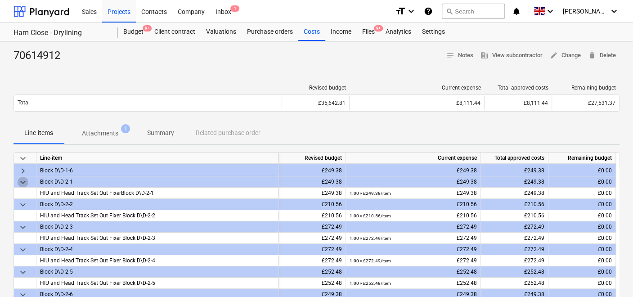
click at [26, 184] on span "keyboard_arrow_down" at bounding box center [23, 182] width 11 height 11
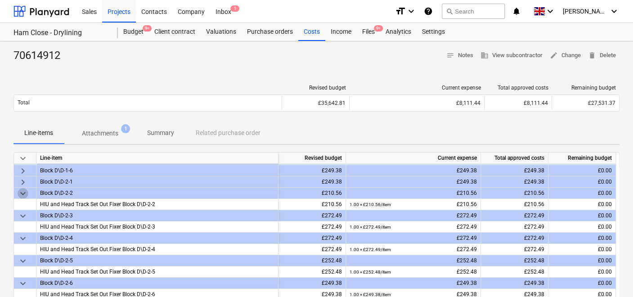
drag, startPoint x: 26, startPoint y: 184, endPoint x: 23, endPoint y: 191, distance: 8.1
click at [23, 191] on span "keyboard_arrow_down" at bounding box center [23, 193] width 11 height 11
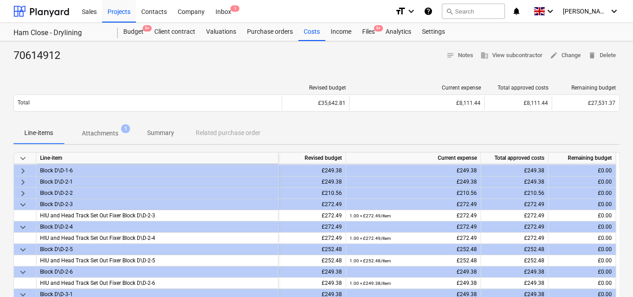
click at [22, 203] on span "keyboard_arrow_down" at bounding box center [23, 204] width 11 height 11
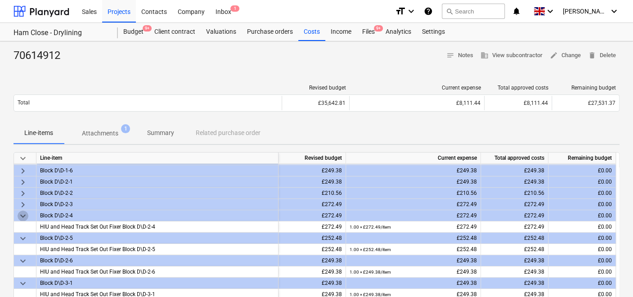
click at [21, 215] on span "keyboard_arrow_down" at bounding box center [23, 216] width 11 height 11
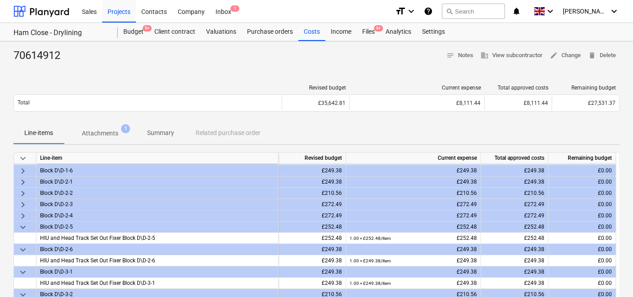
click at [22, 229] on span "keyboard_arrow_down" at bounding box center [23, 227] width 11 height 11
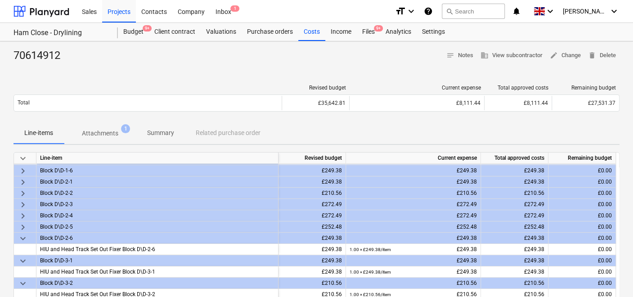
click at [27, 242] on span "keyboard_arrow_down" at bounding box center [23, 238] width 11 height 11
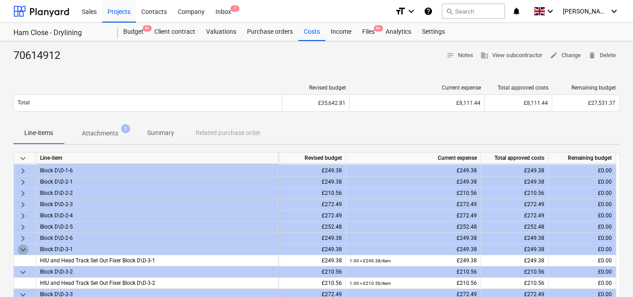
click at [21, 251] on span "keyboard_arrow_down" at bounding box center [23, 249] width 11 height 11
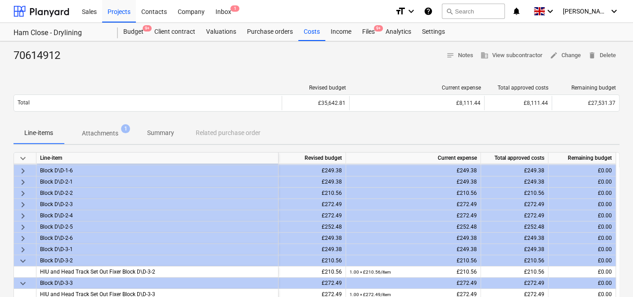
click at [23, 259] on span "keyboard_arrow_down" at bounding box center [23, 261] width 11 height 11
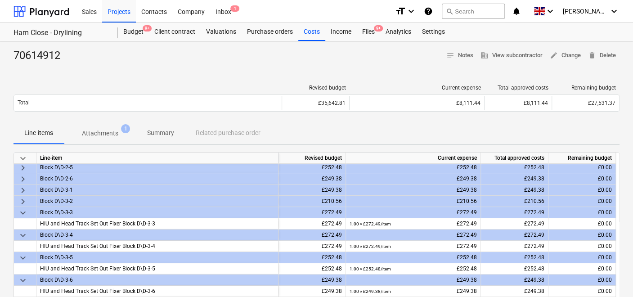
click at [23, 212] on span "keyboard_arrow_down" at bounding box center [23, 213] width 11 height 11
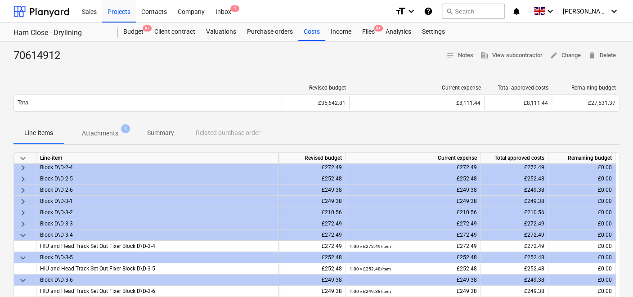
click at [32, 235] on div "keyboard_arrow_down" at bounding box center [25, 235] width 23 height 11
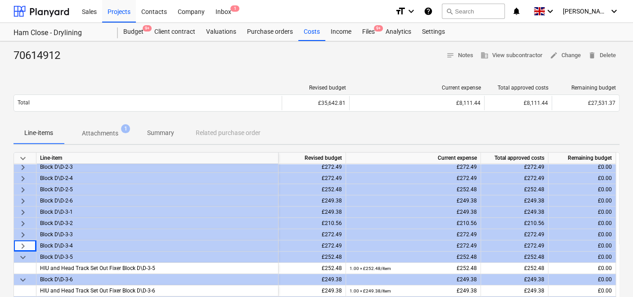
click at [23, 253] on span "keyboard_arrow_down" at bounding box center [23, 257] width 11 height 11
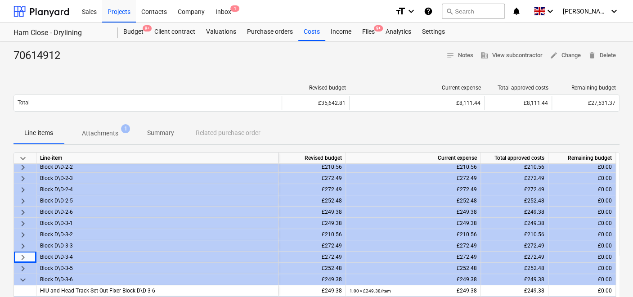
click at [25, 277] on span "keyboard_arrow_down" at bounding box center [23, 280] width 11 height 11
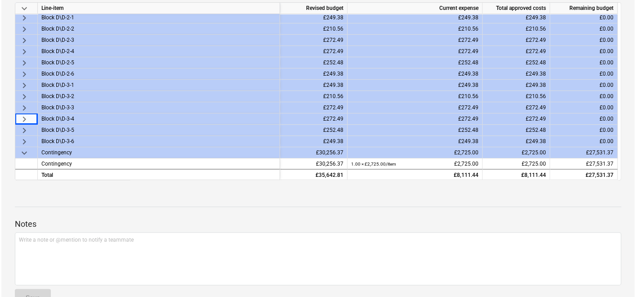
scroll to position [50, 0]
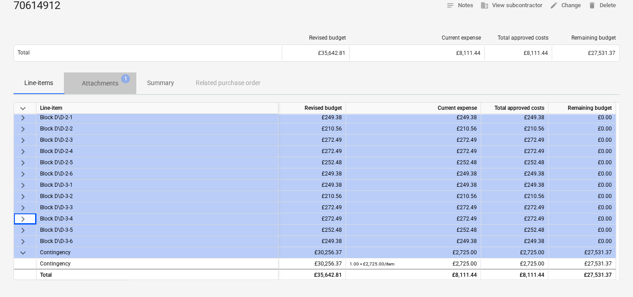
click at [107, 80] on p "Attachments" at bounding box center [100, 83] width 36 height 9
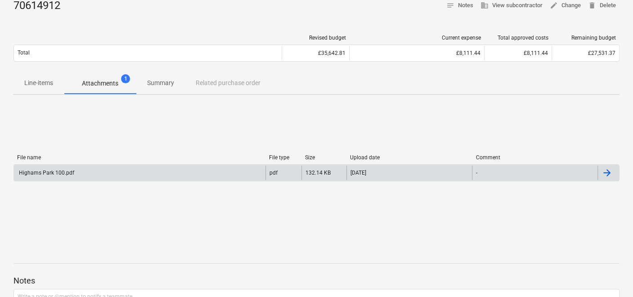
click at [153, 169] on div "Highams Park 100.pdf" at bounding box center [140, 173] width 252 height 14
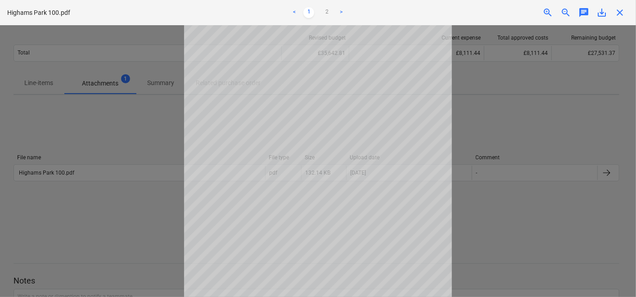
click at [341, 15] on link ">" at bounding box center [341, 12] width 11 height 11
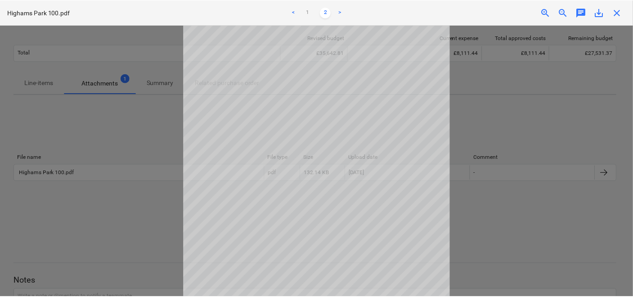
scroll to position [50, 0]
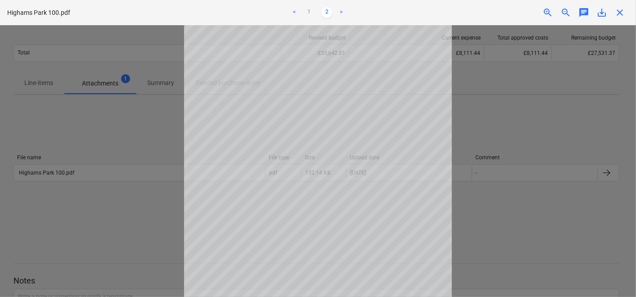
click at [179, 163] on div at bounding box center [318, 161] width 636 height 272
click at [623, 19] on div "Highams Park 100.pdf < 1 2 > zoom_in zoom_out chat 0 save_alt close" at bounding box center [318, 12] width 636 height 25
drag, startPoint x: 623, startPoint y: 19, endPoint x: 621, endPoint y: 11, distance: 8.0
click at [621, 11] on span "close" at bounding box center [619, 12] width 11 height 11
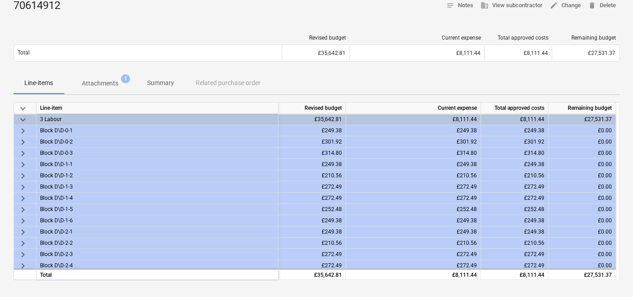
click at [21, 148] on span "keyboard_arrow_right" at bounding box center [23, 153] width 11 height 11
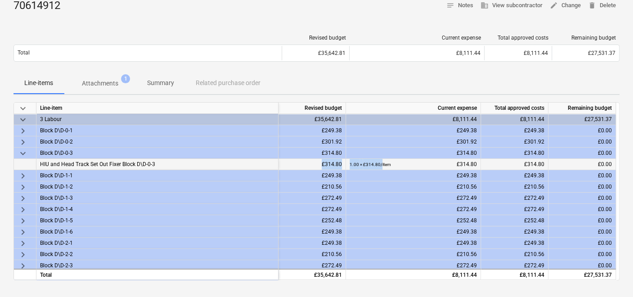
drag, startPoint x: 323, startPoint y: 164, endPoint x: 381, endPoint y: 164, distance: 58.1
click at [0, 0] on div "HIU and Head Track Set Out Fixer Block D\D-0-3 £314.80 1.00 × £314.80 / item £3…" at bounding box center [0, 0] width 0 height 0
drag, startPoint x: 381, startPoint y: 164, endPoint x: 519, endPoint y: 153, distance: 138.6
click at [519, 153] on div "£314.80" at bounding box center [515, 153] width 68 height 11
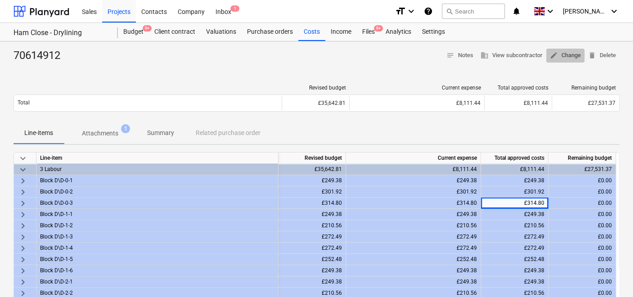
click at [562, 50] on span "edit Change" at bounding box center [565, 55] width 31 height 10
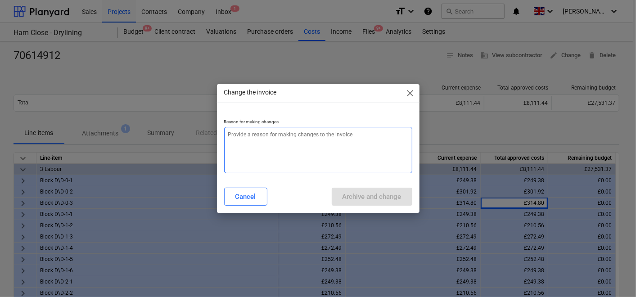
click at [267, 142] on textarea at bounding box center [318, 150] width 188 height 46
click at [409, 93] on span "close" at bounding box center [410, 93] width 11 height 11
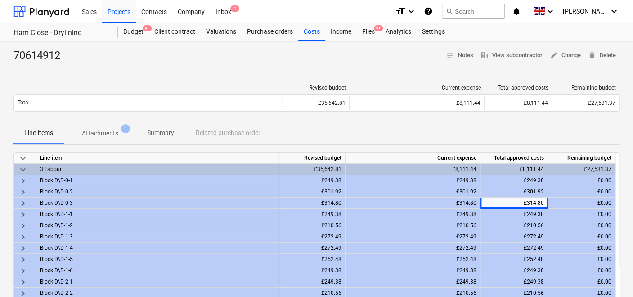
click at [521, 202] on div "£314.80" at bounding box center [515, 203] width 68 height 11
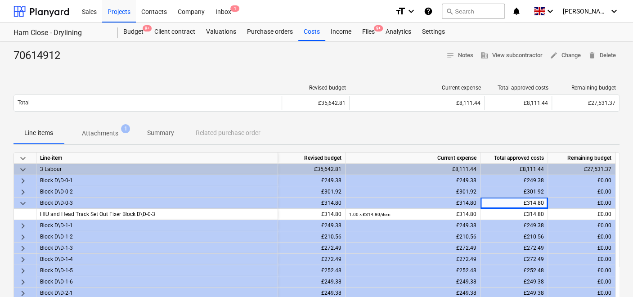
click at [68, 199] on div "Block D\D-0-3" at bounding box center [157, 203] width 234 height 11
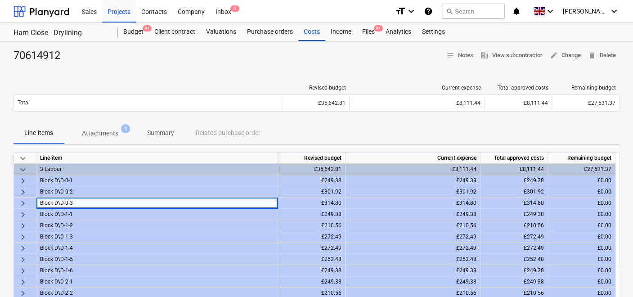
click at [30, 199] on div "keyboard_arrow_right" at bounding box center [25, 203] width 23 height 11
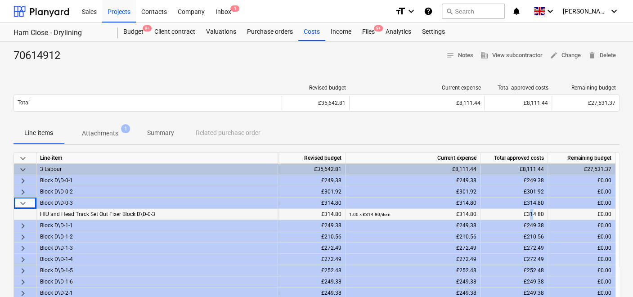
click at [532, 213] on span "£314.80" at bounding box center [534, 214] width 20 height 6
drag, startPoint x: 532, startPoint y: 213, endPoint x: 521, endPoint y: 212, distance: 11.3
click at [519, 212] on div "£314.80" at bounding box center [515, 214] width 68 height 11
drag, startPoint x: 525, startPoint y: 211, endPoint x: 543, endPoint y: 212, distance: 18.1
click at [543, 212] on span "£314.80" at bounding box center [534, 214] width 20 height 6
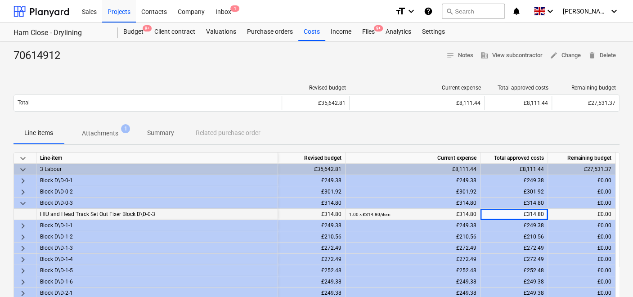
drag, startPoint x: 543, startPoint y: 212, endPoint x: 414, endPoint y: 215, distance: 128.8
click at [414, 215] on div "1.00 × £314.80 / item £314.80" at bounding box center [412, 214] width 127 height 11
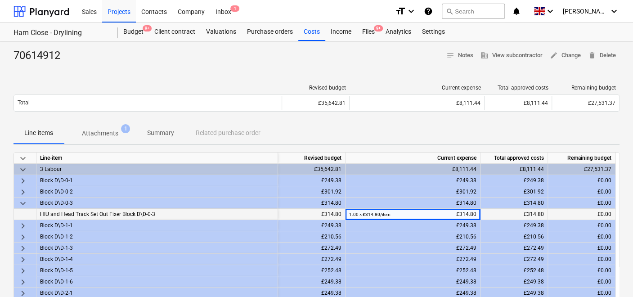
click at [325, 215] on div "£314.80" at bounding box center [312, 214] width 68 height 11
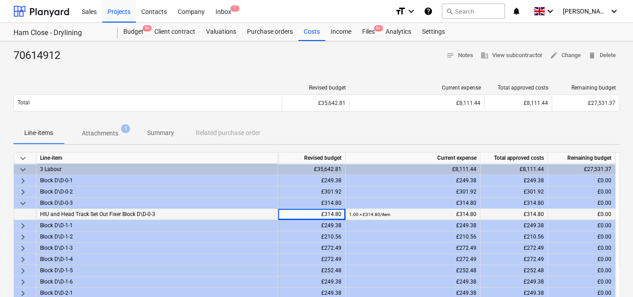
click at [600, 213] on span "£0.00" at bounding box center [605, 214] width 14 height 6
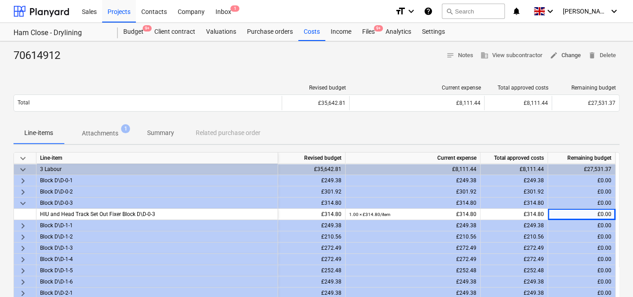
click at [566, 50] on span "edit Change" at bounding box center [565, 55] width 31 height 10
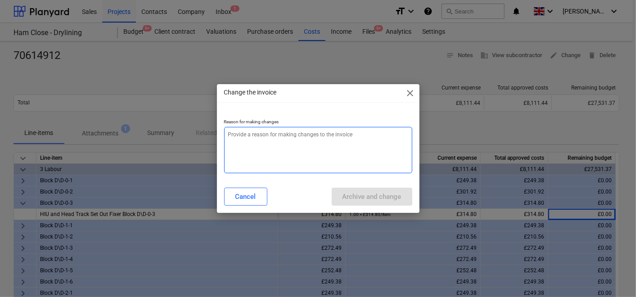
click at [303, 133] on textarea at bounding box center [318, 150] width 188 height 46
type textarea "x"
type textarea "i"
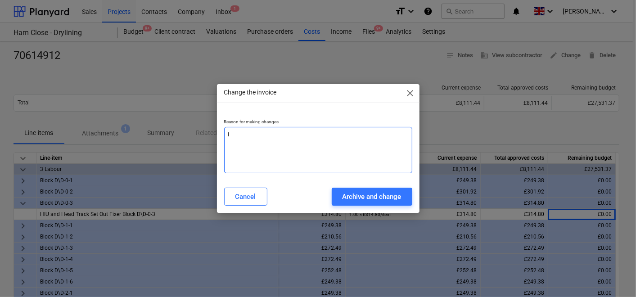
type textarea "x"
type textarea "in"
type textarea "x"
type textarea "inc"
type textarea "x"
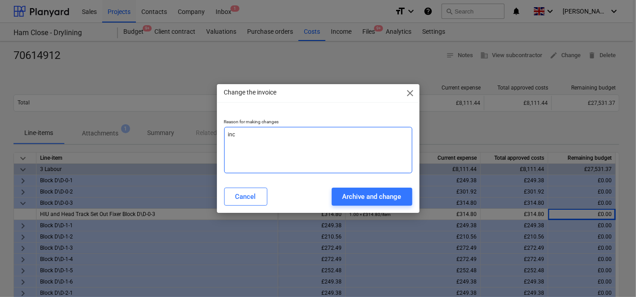
type textarea "inco"
type textarea "x"
type textarea "incor"
type textarea "x"
type textarea "incorr"
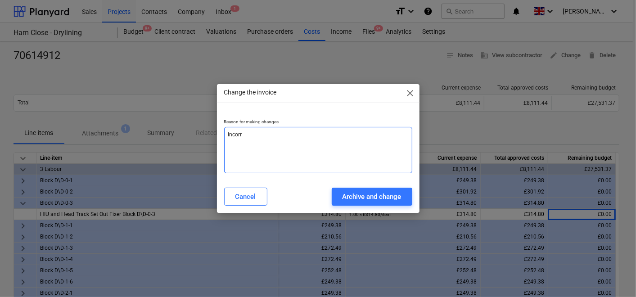
type textarea "x"
type textarea "incorre"
type textarea "x"
type textarea "incorrec"
type textarea "x"
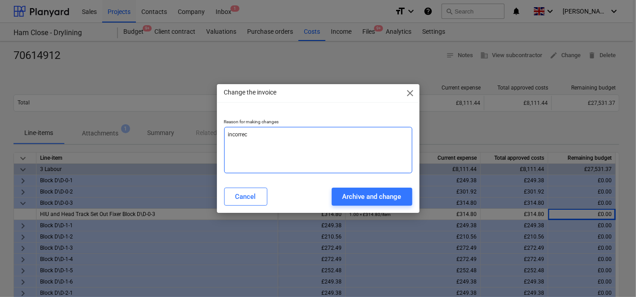
type textarea "incorrect"
type textarea "x"
type textarea "incorrect"
type textarea "x"
type textarea "incorrect a"
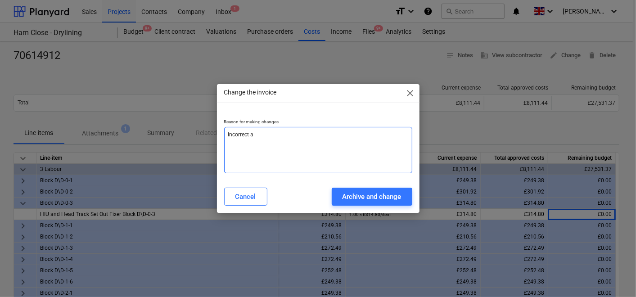
type textarea "x"
type textarea "incorrect al"
type textarea "x"
type textarea "incorrect all"
type textarea "x"
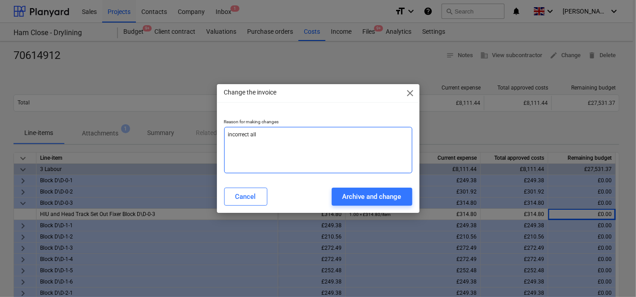
type textarea "incorrect allo"
type textarea "x"
type textarea "incorrect alloc"
type textarea "x"
type textarea "incorrect alloca"
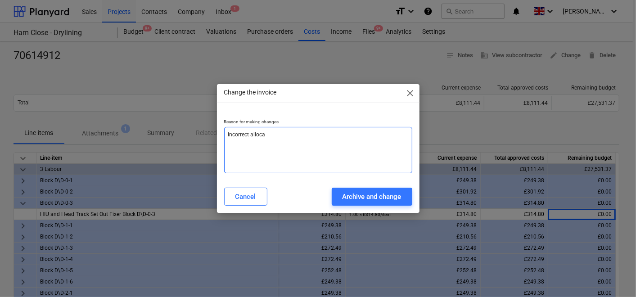
type textarea "x"
type textarea "incorrect allocat"
type textarea "x"
type textarea "incorrect allocati"
type textarea "x"
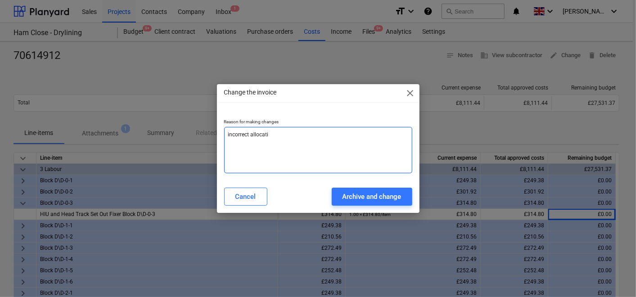
type textarea "incorrect allocatio"
type textarea "x"
type textarea "incorrect allocation"
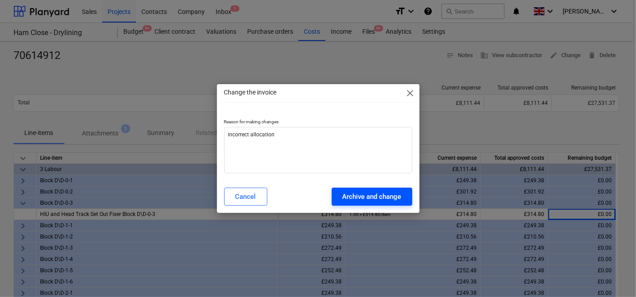
click at [366, 199] on div "Archive and change" at bounding box center [372, 197] width 59 height 12
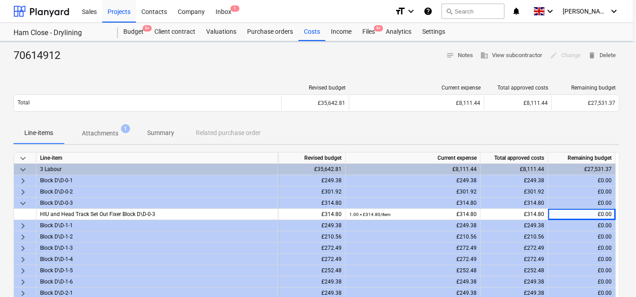
type textarea "x"
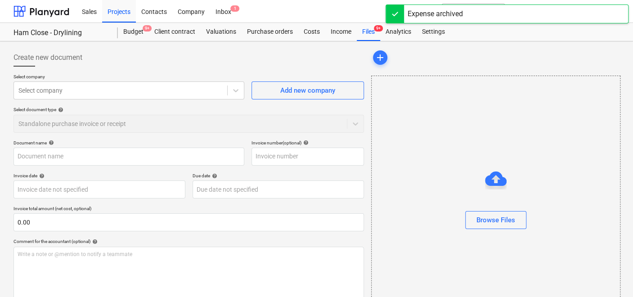
type input "70614912"
type input "1"
type input "[DATE]"
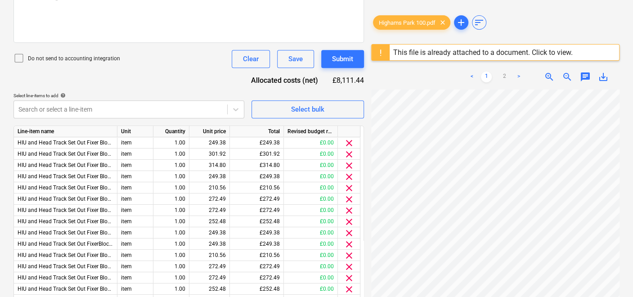
scroll to position [205, 0]
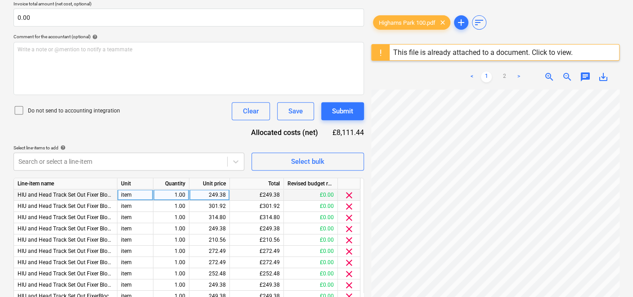
click at [347, 193] on span "clear" at bounding box center [349, 195] width 11 height 11
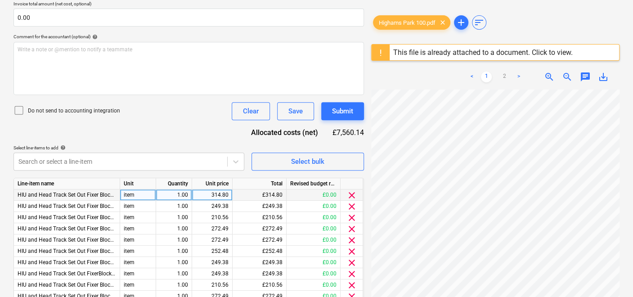
click at [351, 193] on span "clear" at bounding box center [352, 195] width 11 height 11
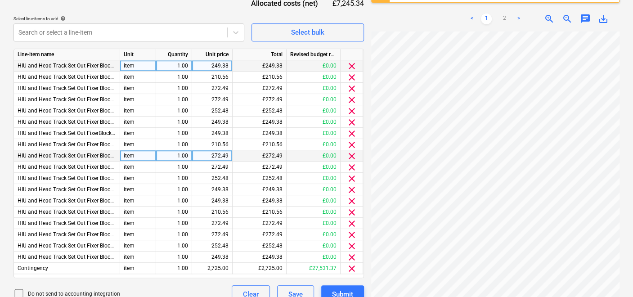
scroll to position [347, 0]
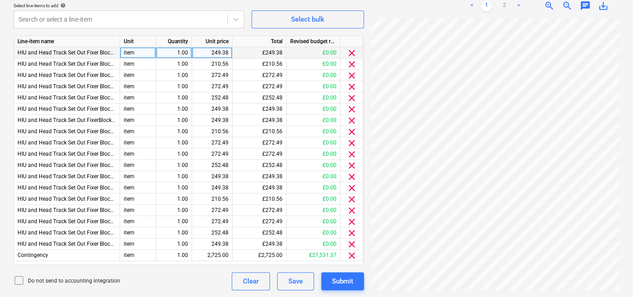
click at [227, 50] on div "249.38" at bounding box center [212, 52] width 33 height 11
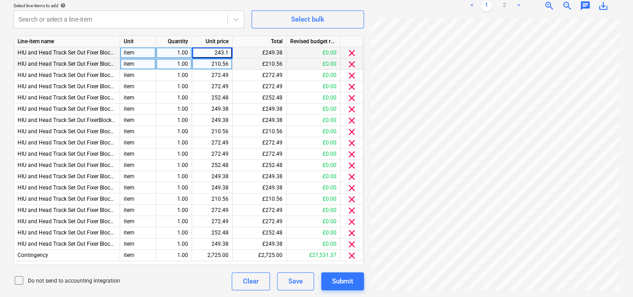
type input "243.15"
click at [228, 60] on div "210.56" at bounding box center [212, 64] width 33 height 11
drag, startPoint x: 230, startPoint y: 62, endPoint x: 201, endPoint y: 61, distance: 29.7
click at [201, 61] on div "210.56" at bounding box center [212, 64] width 41 height 11
type input "205.30"
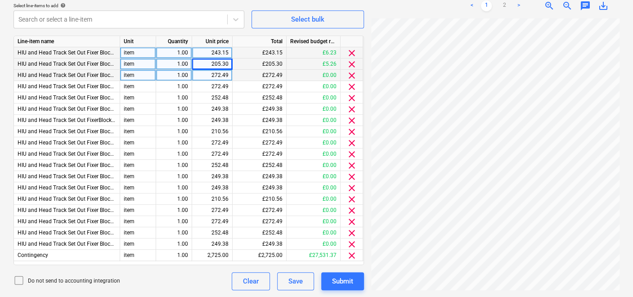
click at [227, 73] on div "272.49" at bounding box center [212, 75] width 33 height 11
type input "265.68"
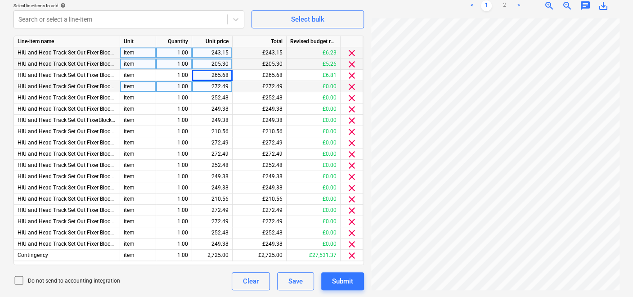
click at [230, 86] on div "272.49" at bounding box center [212, 86] width 41 height 11
type input "265.68"
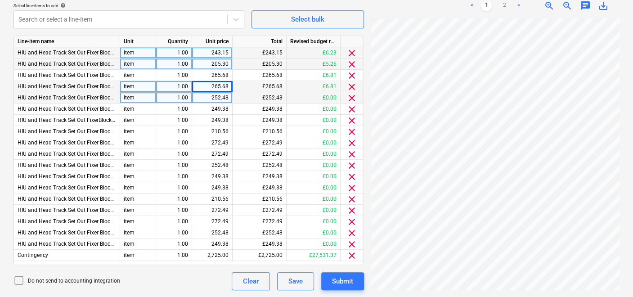
click at [228, 97] on div "252.48" at bounding box center [212, 97] width 33 height 11
type input "243.17"
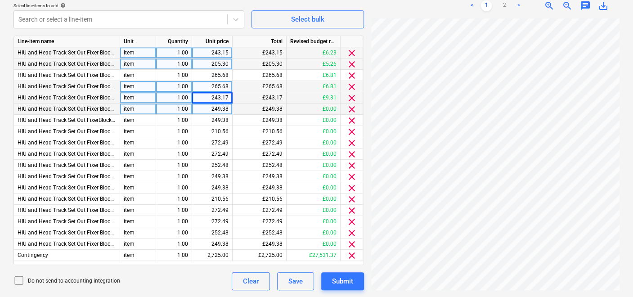
click at [224, 106] on div "249.38" at bounding box center [212, 109] width 33 height 11
type input "243.15"
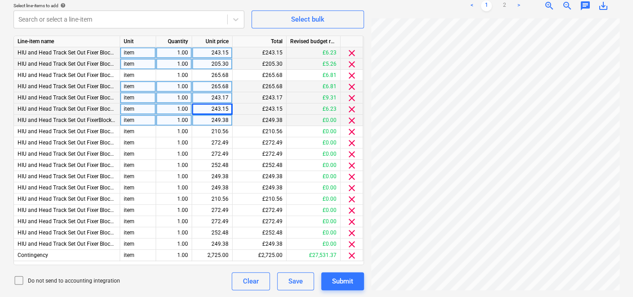
click at [225, 117] on div "249.38" at bounding box center [212, 120] width 33 height 11
type input "243.15"
click at [229, 131] on div "210.56" at bounding box center [212, 131] width 41 height 11
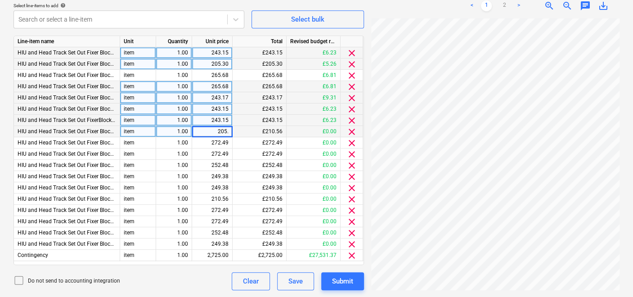
type input "205.3"
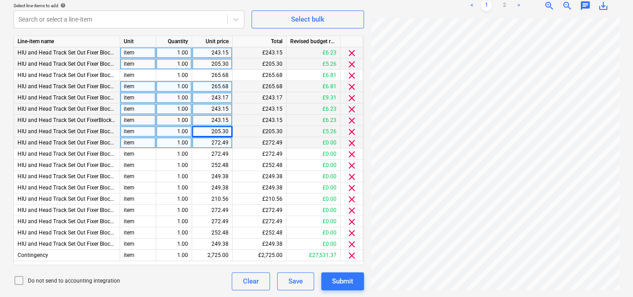
click at [226, 144] on div "272.49" at bounding box center [212, 142] width 33 height 11
type input "265.68"
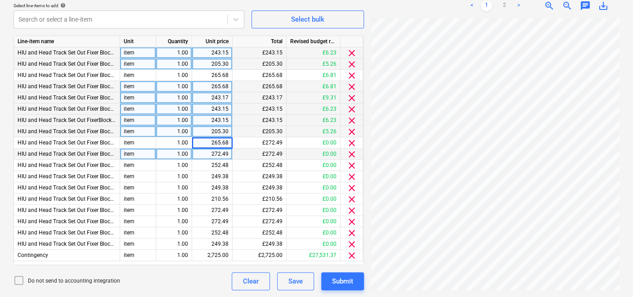
click at [223, 155] on div "272.49" at bounding box center [212, 154] width 33 height 11
type input "265.68"
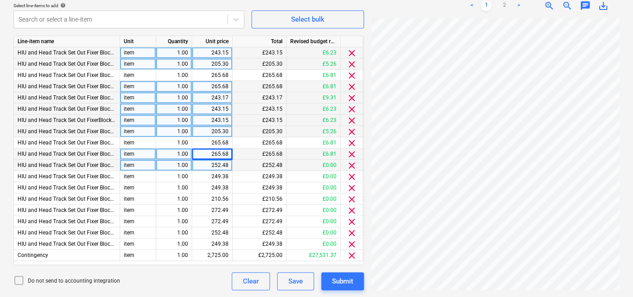
click at [220, 164] on div "252.48" at bounding box center [212, 165] width 33 height 11
type input "246.17"
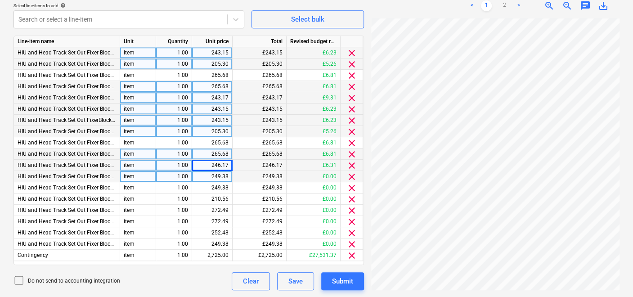
click at [221, 173] on div "249.38" at bounding box center [212, 176] width 33 height 11
type input "243.15"
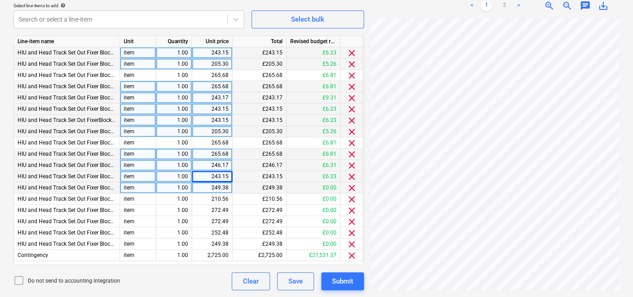
click at [215, 188] on div "249.38" at bounding box center [212, 187] width 33 height 11
type input "243.15"
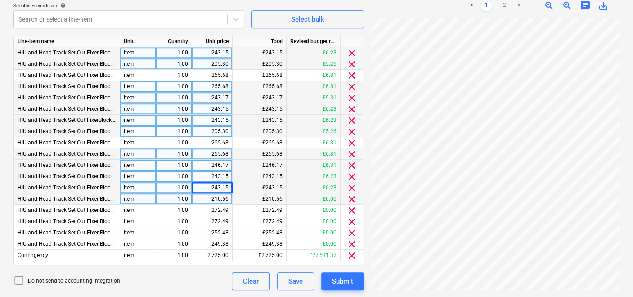
click at [218, 197] on div "210.56" at bounding box center [212, 199] width 33 height 11
type input "205.3"
click at [225, 209] on div "272.49" at bounding box center [212, 210] width 33 height 11
type input "265.68"
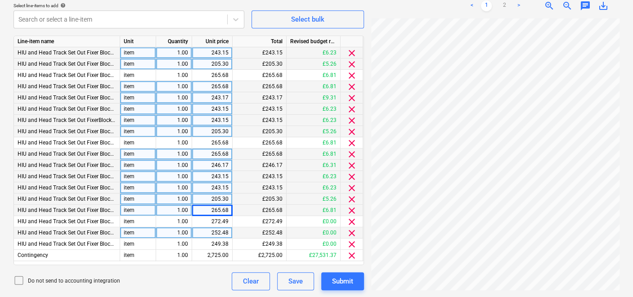
click at [220, 223] on div "272.49" at bounding box center [212, 221] width 33 height 11
type input "265.68"
click at [223, 235] on div "252.48" at bounding box center [212, 232] width 33 height 11
type input "246.17"
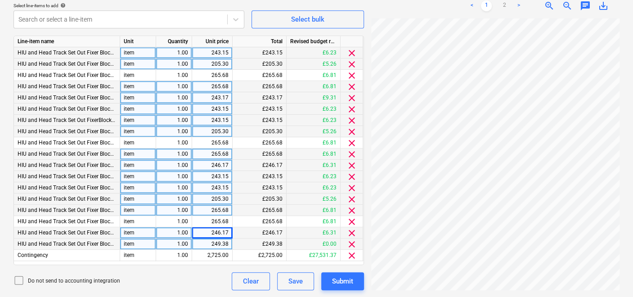
click at [216, 239] on div "249.38" at bounding box center [212, 244] width 33 height 11
type input "243.15"
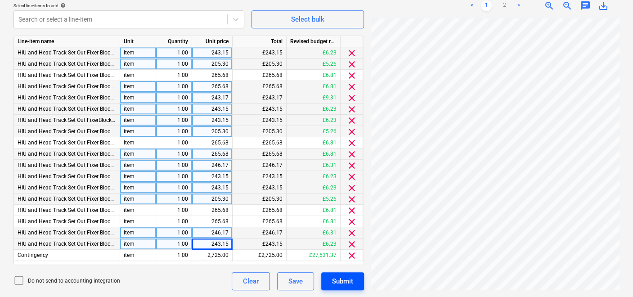
click at [344, 279] on div "Submit" at bounding box center [342, 281] width 21 height 12
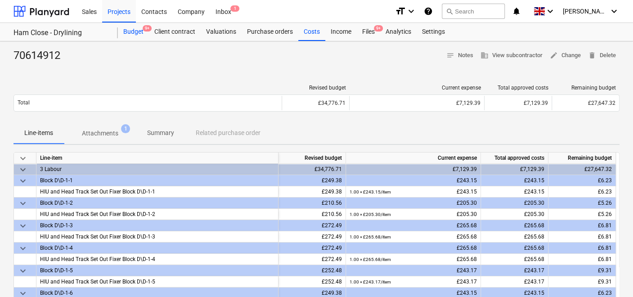
click at [131, 31] on div "Budget 9+" at bounding box center [133, 32] width 31 height 18
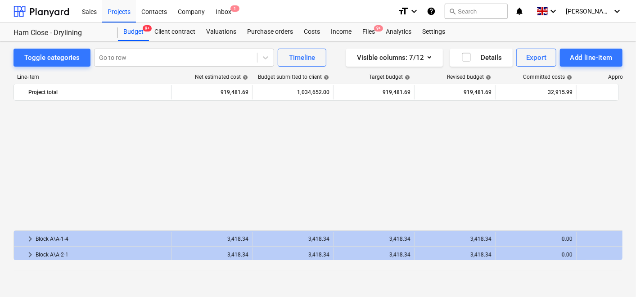
scroll to position [454, 0]
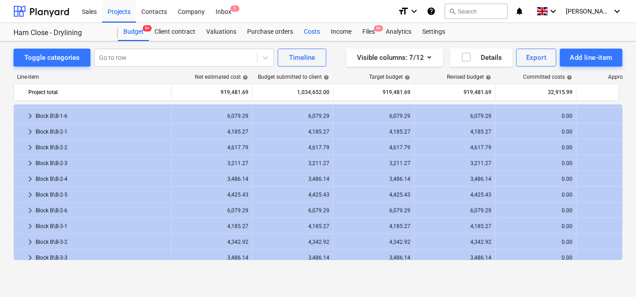
click at [315, 29] on div "Costs" at bounding box center [311, 32] width 27 height 18
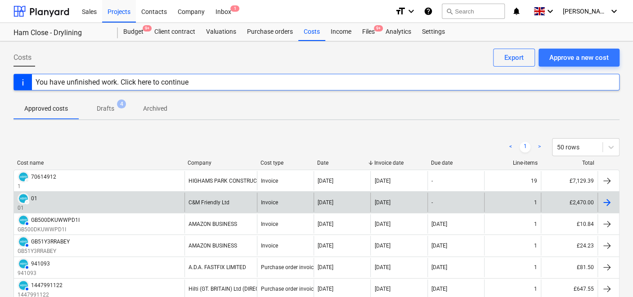
click at [191, 199] on div "C&M Friendly Ltd" at bounding box center [209, 202] width 41 height 6
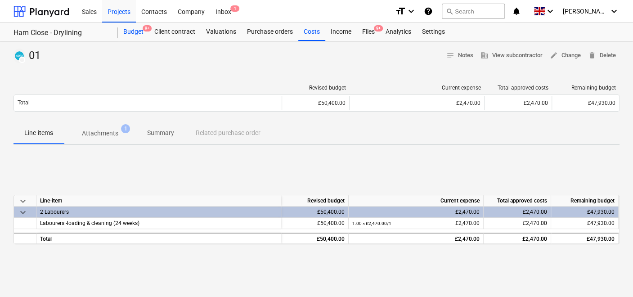
click at [130, 27] on div "Budget 9+" at bounding box center [133, 32] width 31 height 18
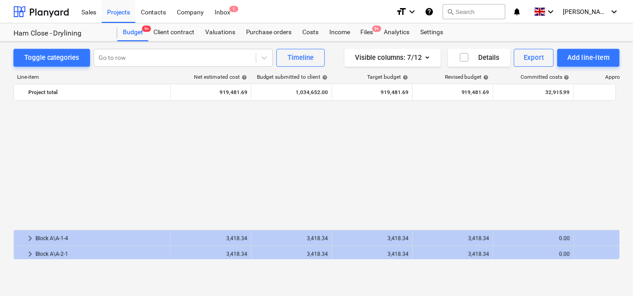
scroll to position [454, 0]
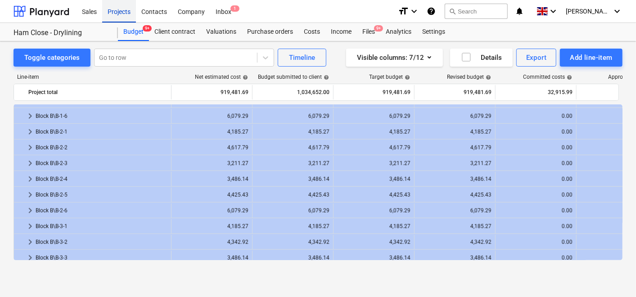
click at [108, 10] on div "Projects" at bounding box center [119, 11] width 34 height 23
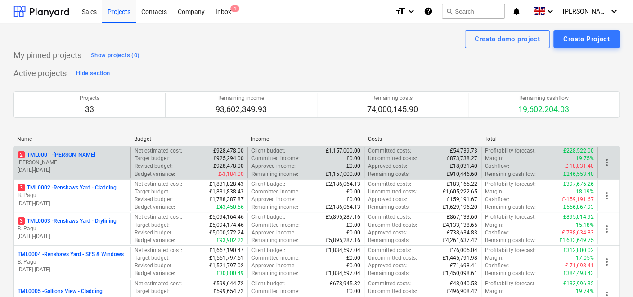
click at [69, 151] on p "2 TML0001 - Trent Park" at bounding box center [57, 155] width 78 height 8
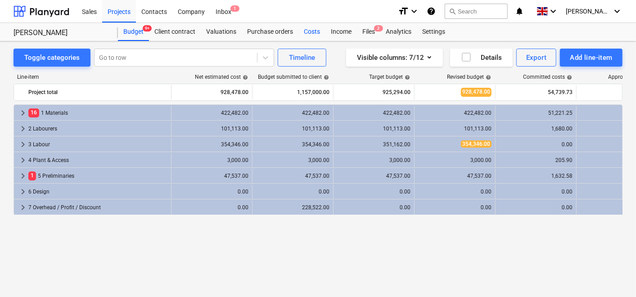
click at [314, 26] on div "Costs" at bounding box center [311, 32] width 27 height 18
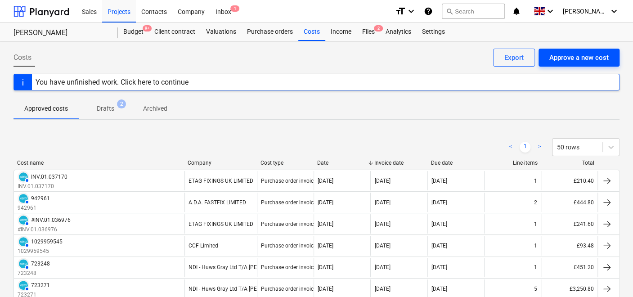
click at [574, 52] on div "Approve a new cost" at bounding box center [579, 58] width 59 height 12
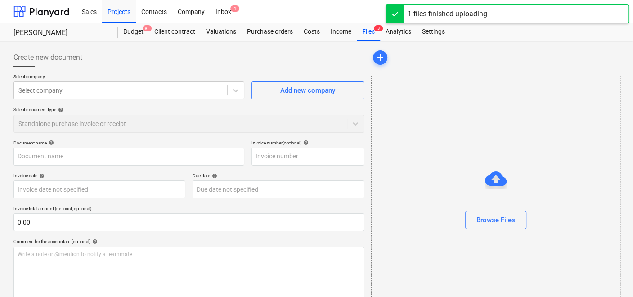
type input "164 TUDORMAY-DAFFODIL CRESCENT- BARNET EN4 0BZ - week ending 26.09.2025- Manor …"
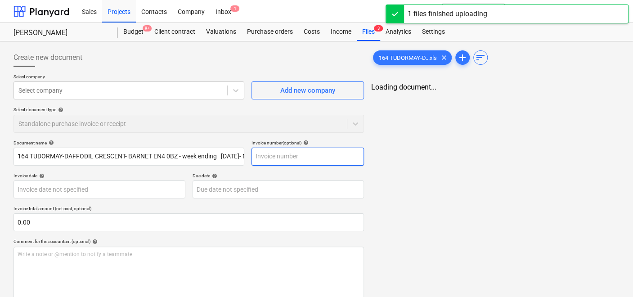
click at [290, 155] on input "text" at bounding box center [308, 157] width 113 height 18
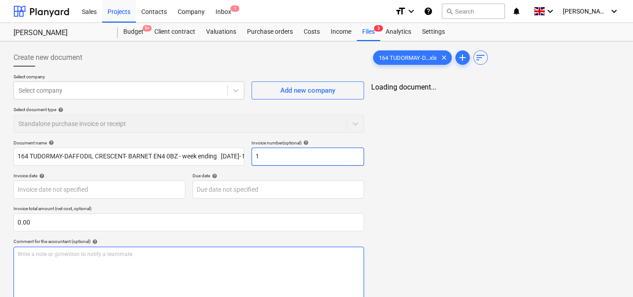
type input "1"
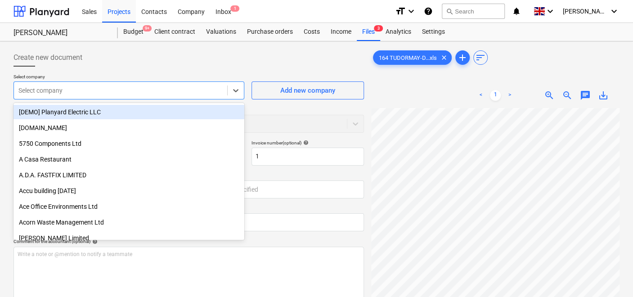
click at [86, 90] on div at bounding box center [120, 90] width 204 height 9
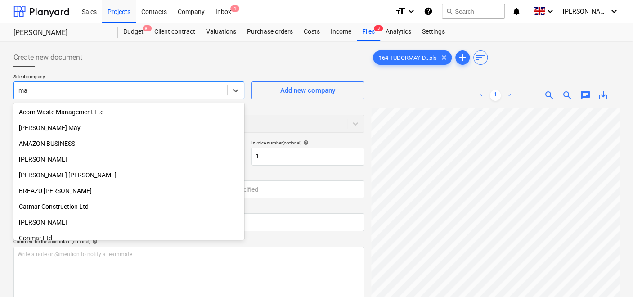
type input "m"
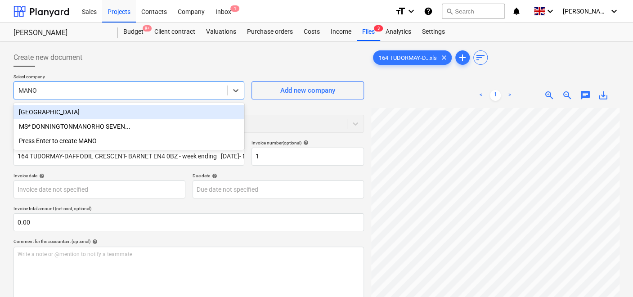
type input "MANO"
click at [310, 53] on div "Create new document" at bounding box center [189, 58] width 351 height 18
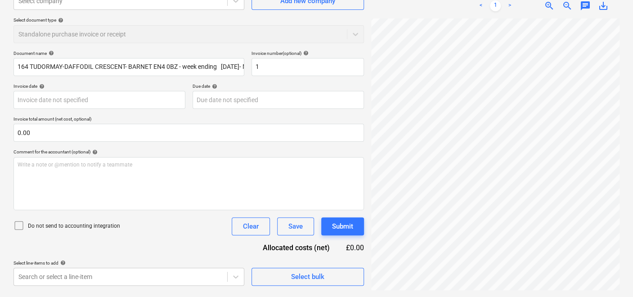
scroll to position [50, 0]
click at [554, 284] on div "164 TUDORMAY-D...xls clear add sort < 1 > zoom_in zoom_out chat 0 save_alt" at bounding box center [496, 124] width 256 height 338
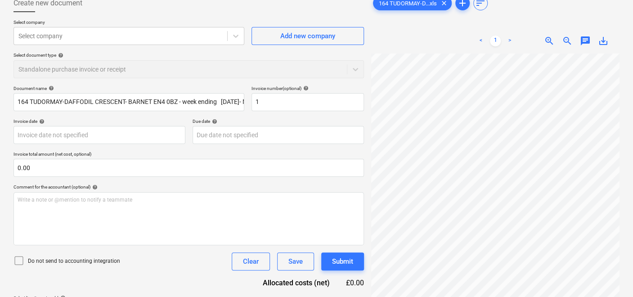
scroll to position [90, 0]
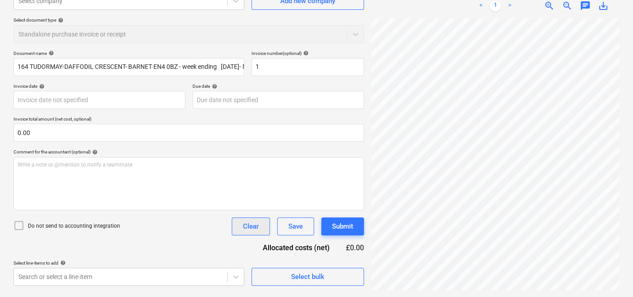
click at [256, 227] on div "Clear" at bounding box center [251, 227] width 16 height 12
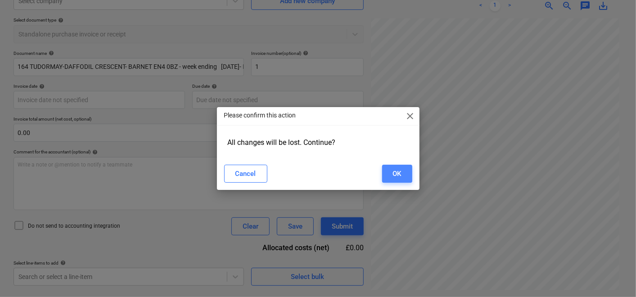
click at [398, 170] on div "OK" at bounding box center [397, 174] width 9 height 12
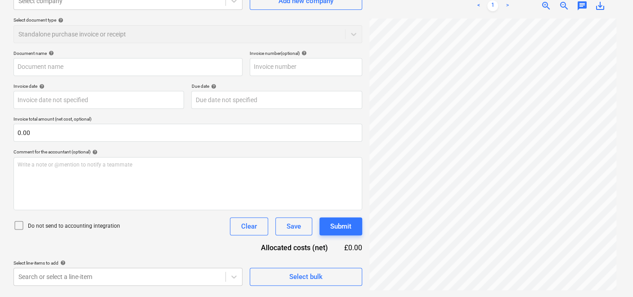
scroll to position [0, 23]
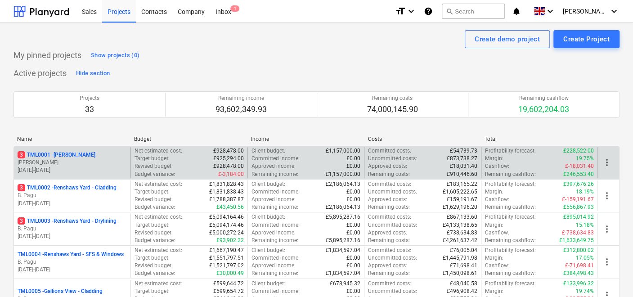
click at [72, 159] on p "[PERSON_NAME]" at bounding box center [72, 163] width 109 height 8
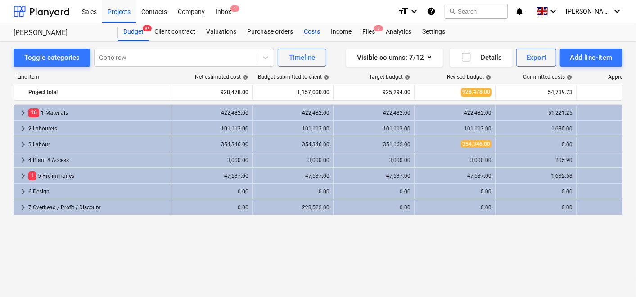
click at [305, 30] on div "Costs" at bounding box center [311, 32] width 27 height 18
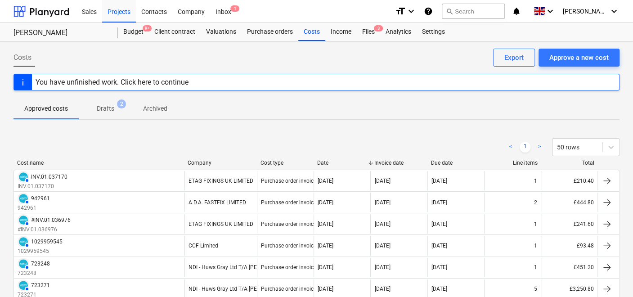
click at [573, 47] on div "Costs Approve a new cost Export You have unfinished work. Click here to continu…" at bounding box center [316, 300] width 633 height 518
click at [560, 60] on div "Approve a new cost" at bounding box center [579, 58] width 59 height 12
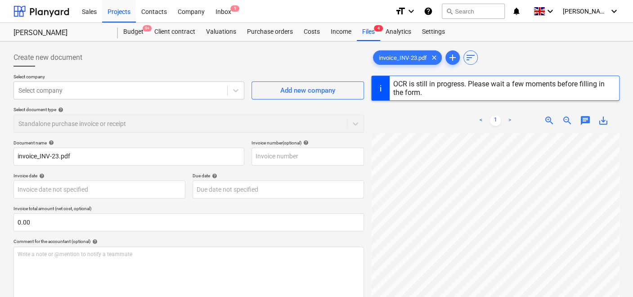
type input "INV-23"
type input "[DATE]"
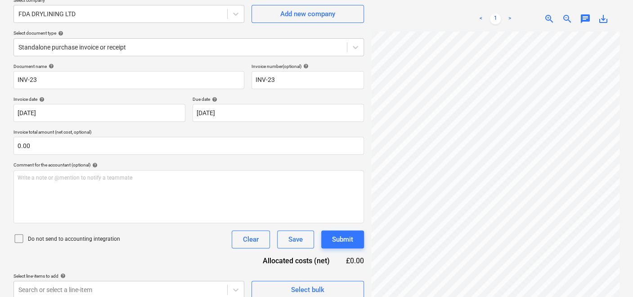
scroll to position [90, 0]
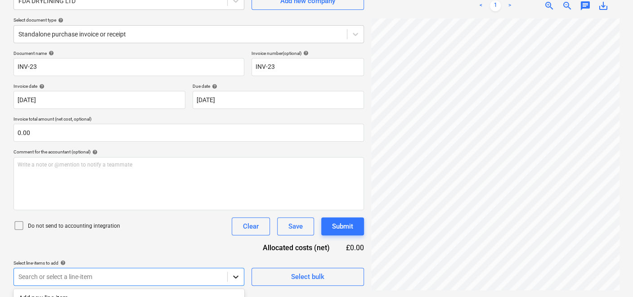
click at [234, 208] on body "Sales Projects Contacts Company Inbox 2 format_size keyboard_arrow_down help se…" at bounding box center [316, 58] width 633 height 297
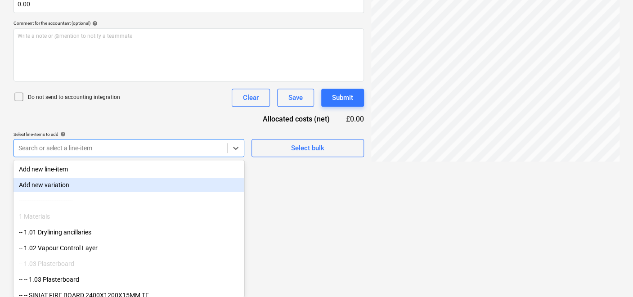
click at [55, 186] on div "Add new variation" at bounding box center [129, 185] width 231 height 14
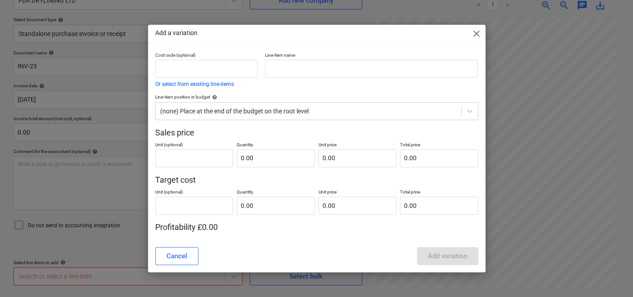
scroll to position [90, 0]
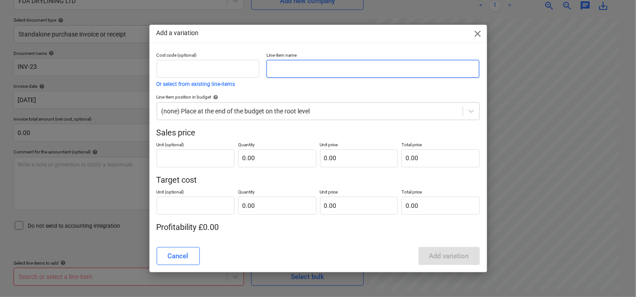
click at [282, 70] on input "text" at bounding box center [372, 69] width 213 height 18
type input "GF Basements EO Ceilings"
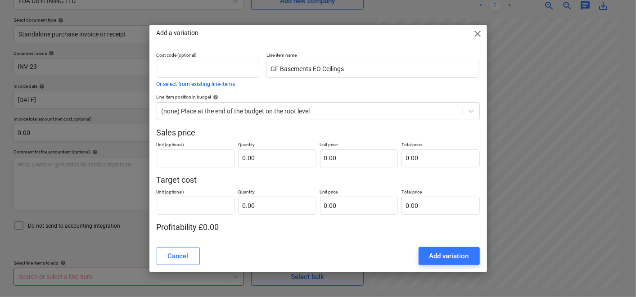
click at [476, 33] on span "close" at bounding box center [478, 33] width 11 height 11
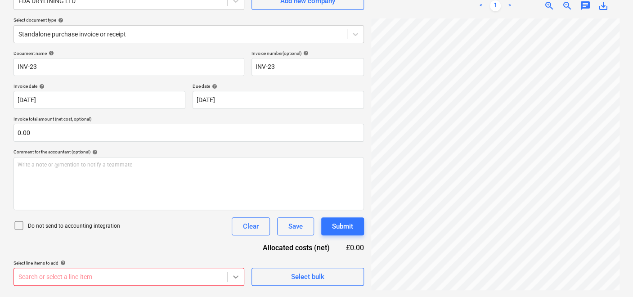
click at [232, 208] on body "Sales Projects Contacts Company Inbox 2 format_size keyboard_arrow_down help se…" at bounding box center [316, 58] width 633 height 297
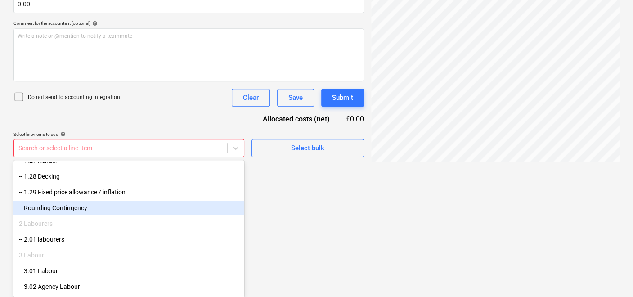
scroll to position [1850, 0]
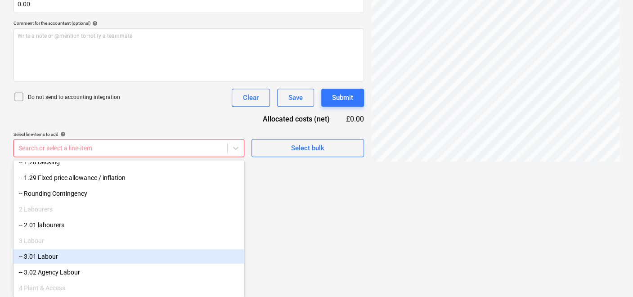
click at [56, 253] on div "-- 3.01 Labour" at bounding box center [129, 256] width 231 height 14
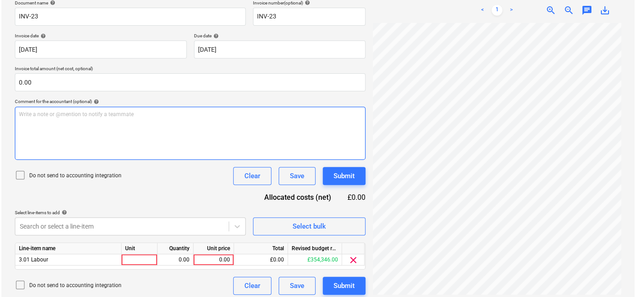
scroll to position [144, 0]
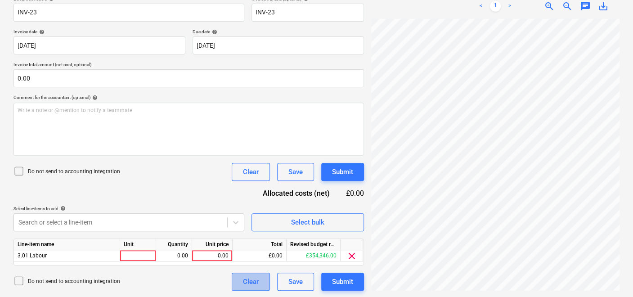
click at [245, 274] on button "Clear" at bounding box center [251, 282] width 38 height 18
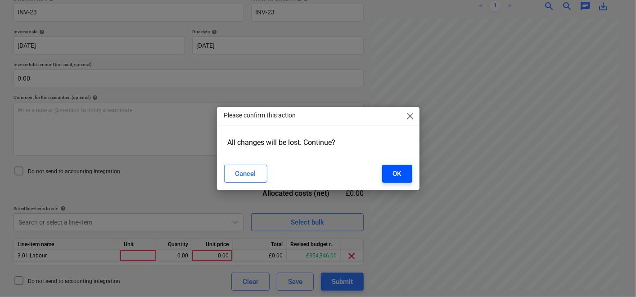
click at [392, 170] on button "OK" at bounding box center [397, 174] width 30 height 18
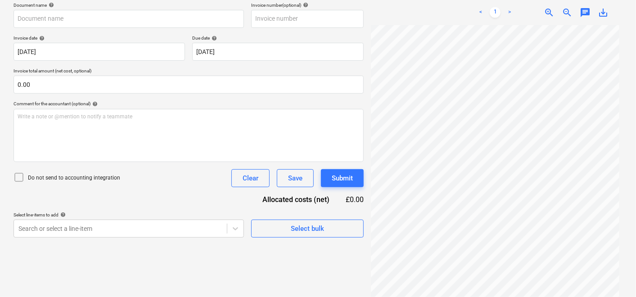
scroll to position [137, 0]
click at [253, 176] on div "Clear" at bounding box center [251, 179] width 16 height 12
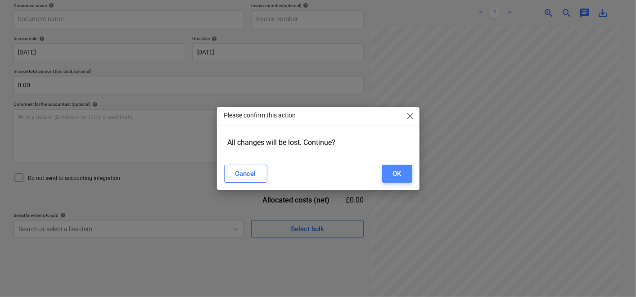
click at [402, 176] on button "OK" at bounding box center [397, 174] width 30 height 18
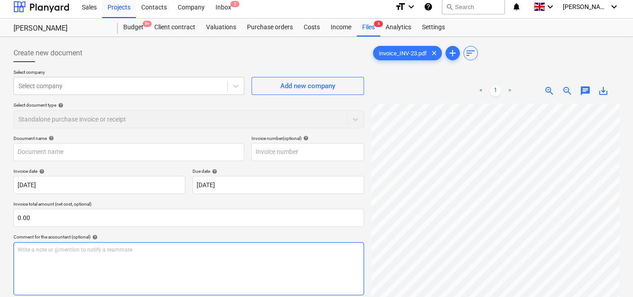
scroll to position [0, 0]
